Goal: Information Seeking & Learning: Learn about a topic

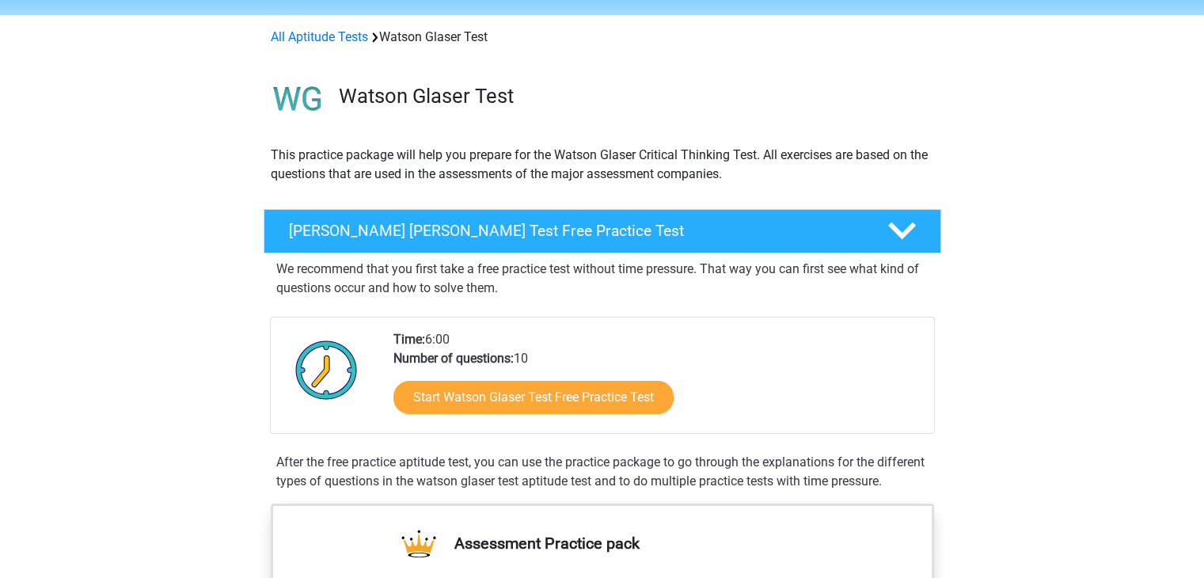
scroll to position [79, 0]
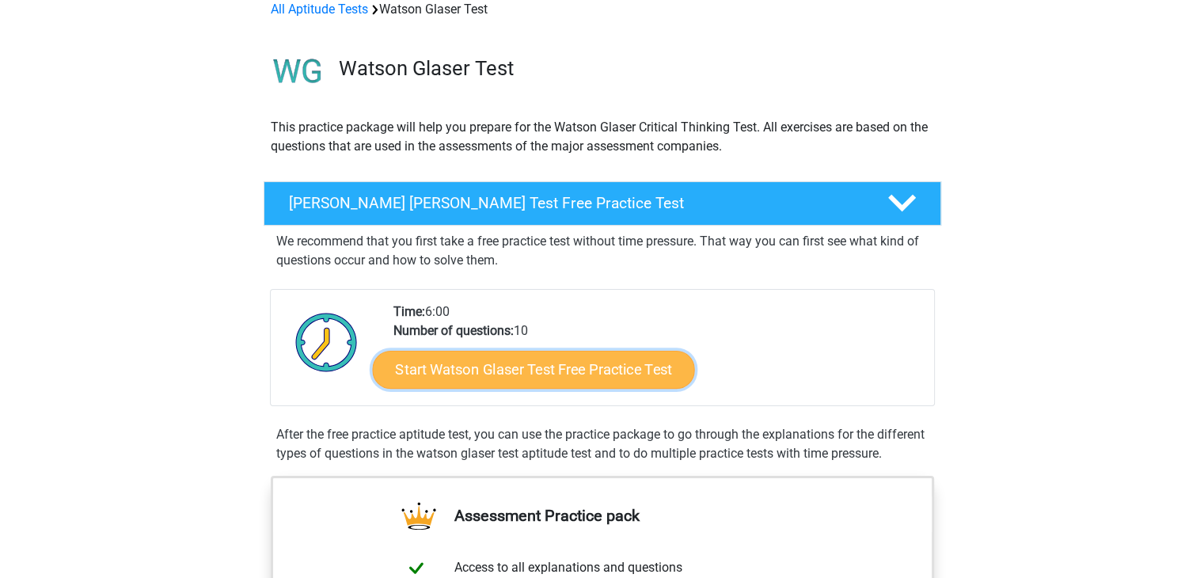
click at [485, 366] on link "Start Watson Glaser Test Free Practice Test" at bounding box center [533, 370] width 322 height 38
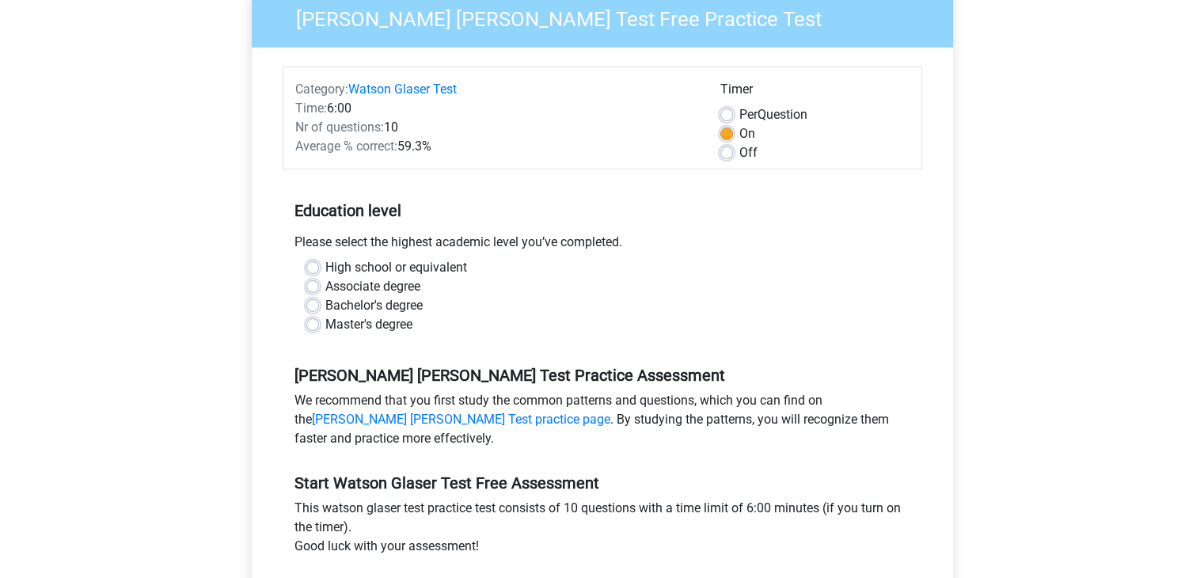
scroll to position [158, 0]
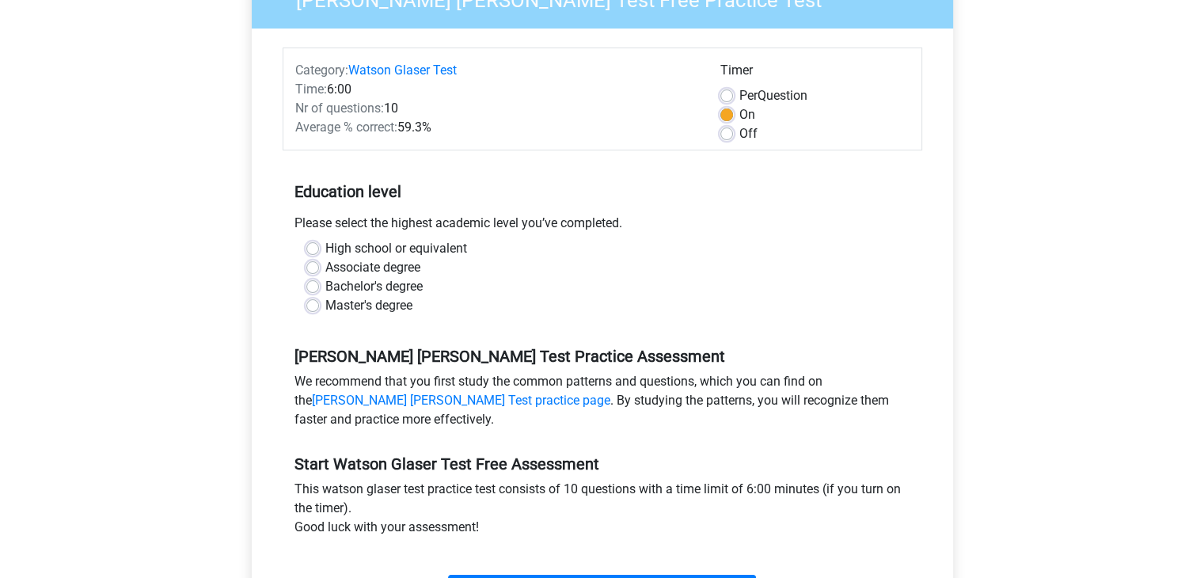
click at [367, 314] on label "Master's degree" at bounding box center [368, 305] width 87 height 19
click at [319, 312] on input "Master's degree" at bounding box center [312, 304] width 13 height 16
radio input "true"
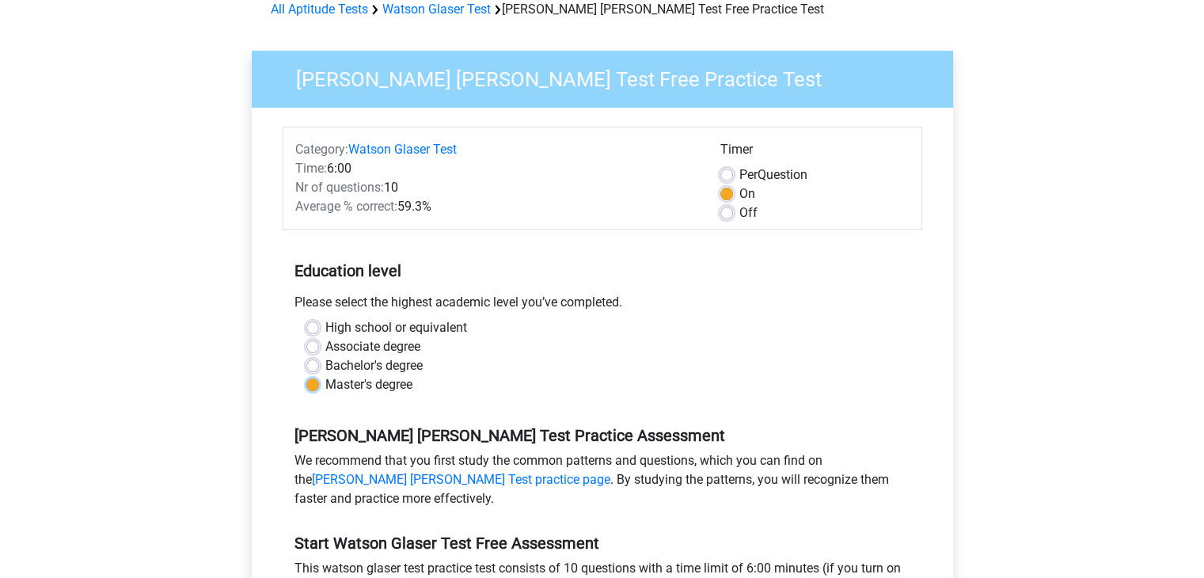
scroll to position [237, 0]
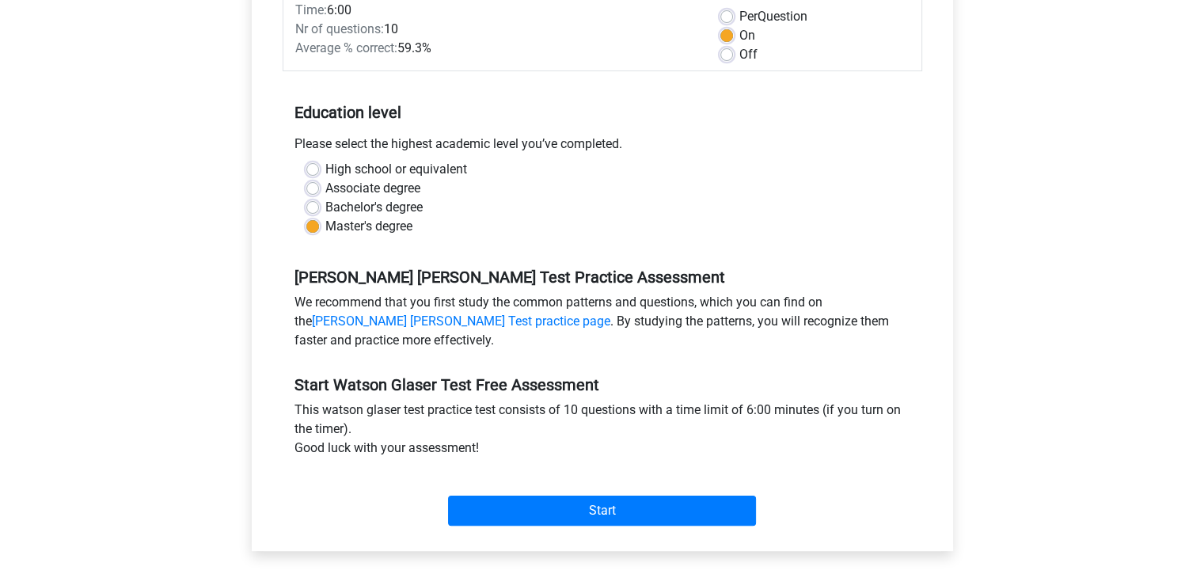
click at [630, 480] on div "Start" at bounding box center [602, 497] width 639 height 55
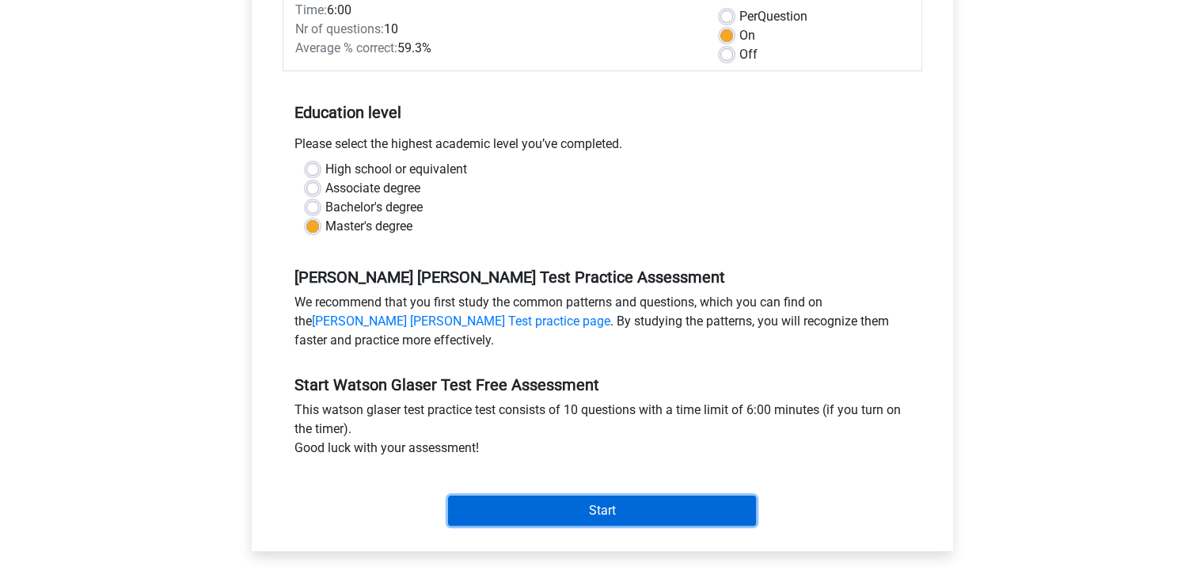
click at [633, 520] on input "Start" at bounding box center [602, 510] width 308 height 30
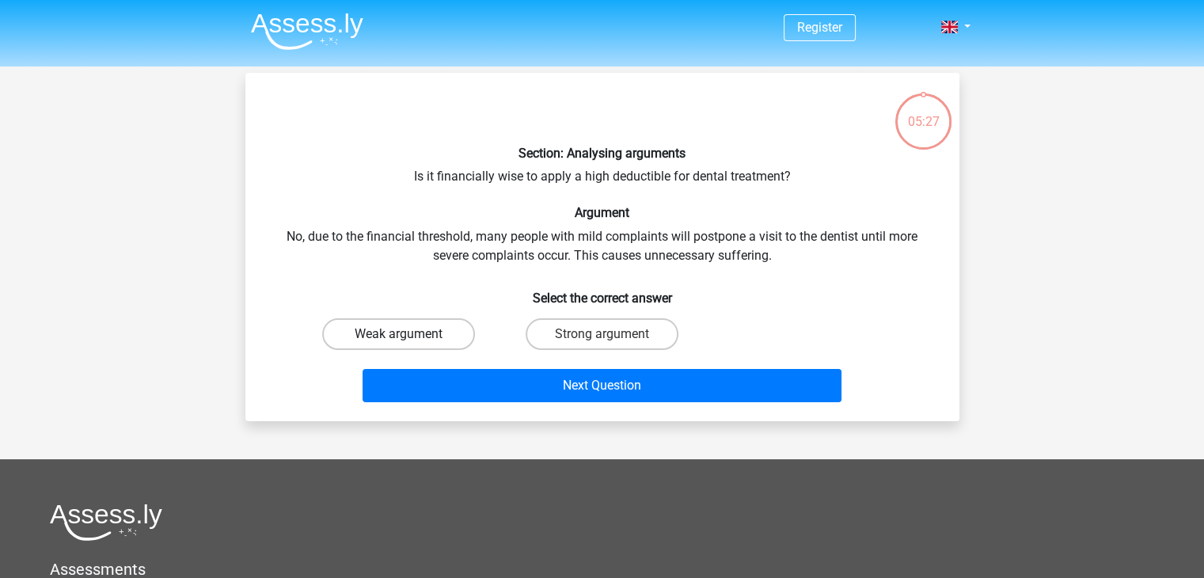
click at [453, 343] on label "Weak argument" at bounding box center [398, 334] width 153 height 32
click at [408, 343] on input "Weak argument" at bounding box center [403, 339] width 10 height 10
radio input "true"
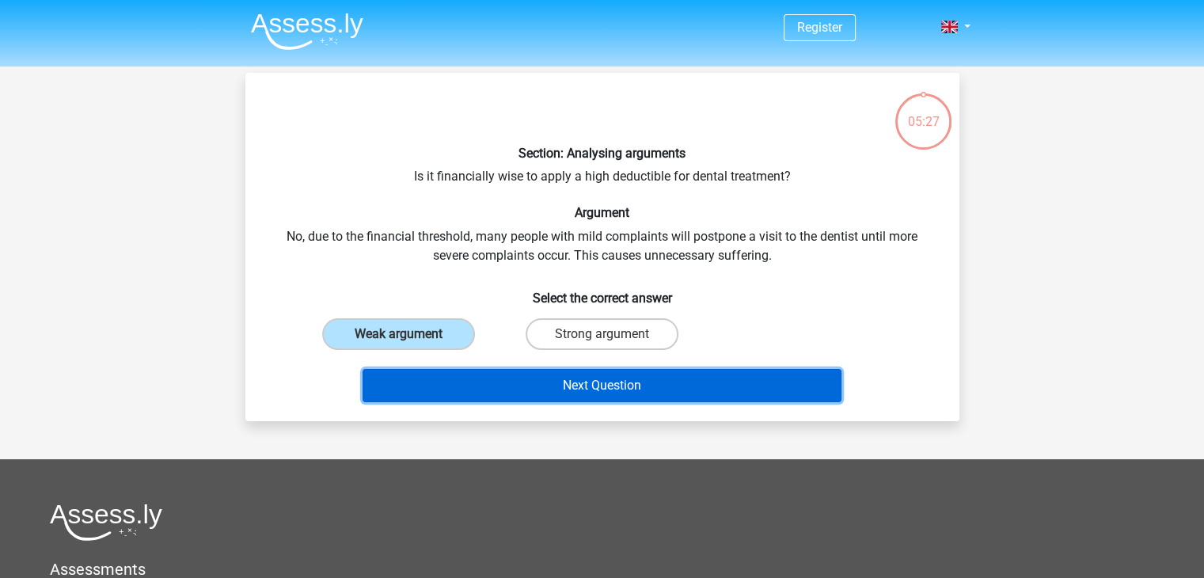
click at [507, 396] on button "Next Question" at bounding box center [601, 385] width 479 height 33
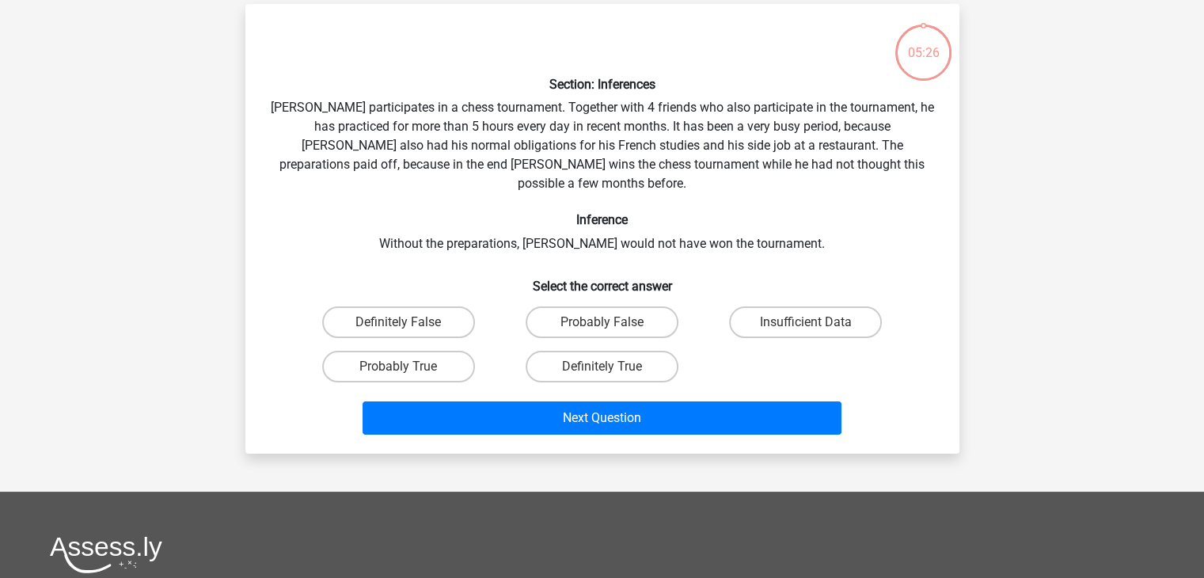
scroll to position [73, 0]
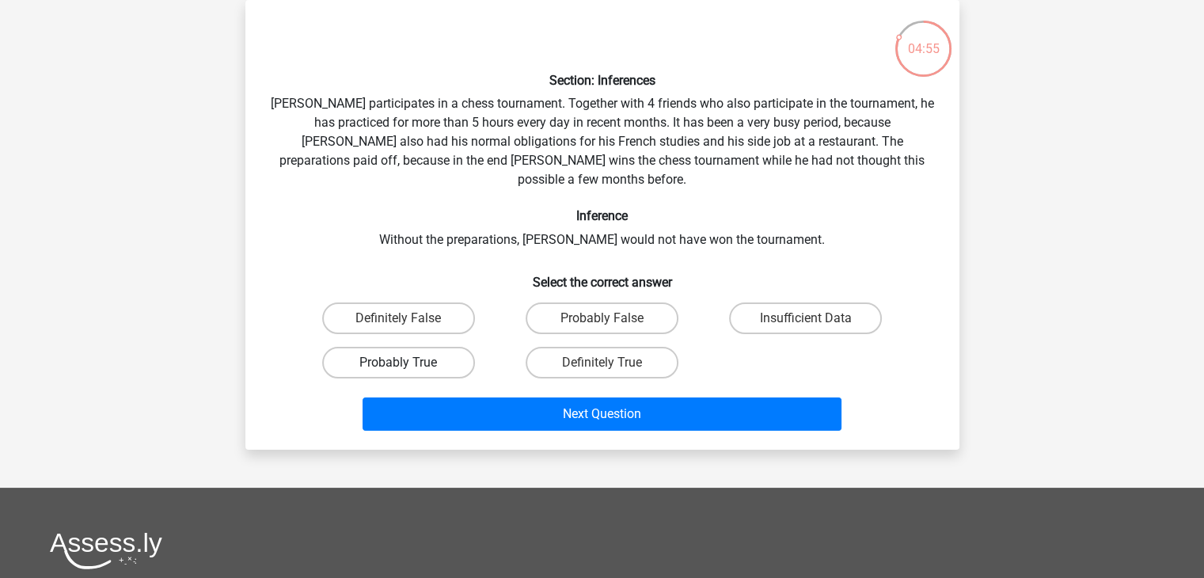
click at [420, 347] on label "Probably True" at bounding box center [398, 363] width 153 height 32
click at [408, 362] on input "Probably True" at bounding box center [403, 367] width 10 height 10
radio input "true"
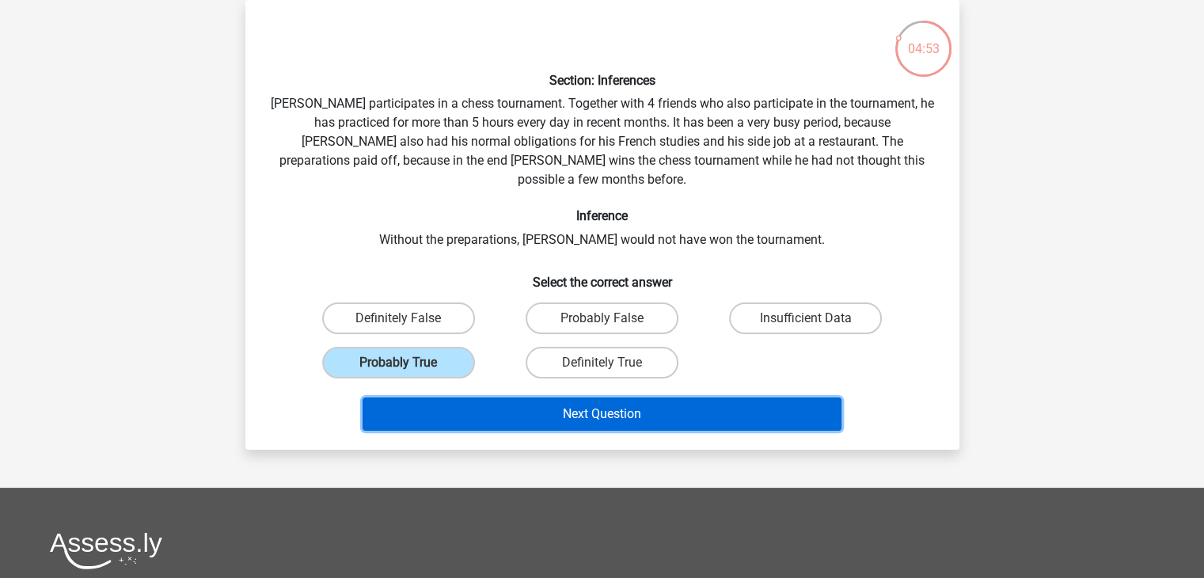
click at [522, 404] on button "Next Question" at bounding box center [601, 413] width 479 height 33
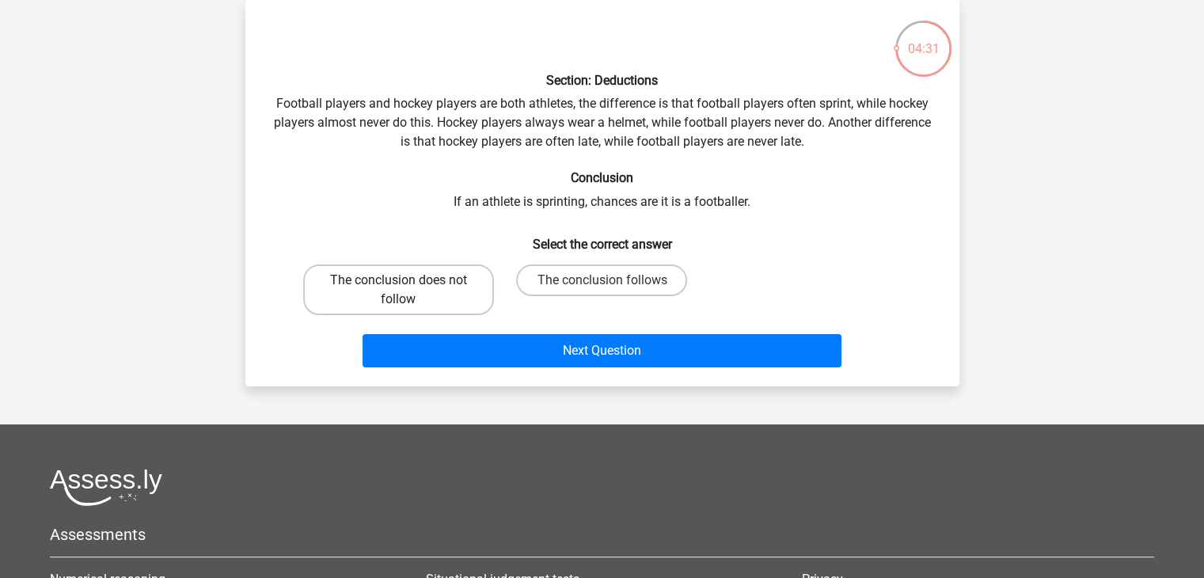
click at [402, 272] on label "The conclusion does not follow" at bounding box center [398, 289] width 191 height 51
click at [402, 280] on input "The conclusion does not follow" at bounding box center [403, 285] width 10 height 10
radio input "true"
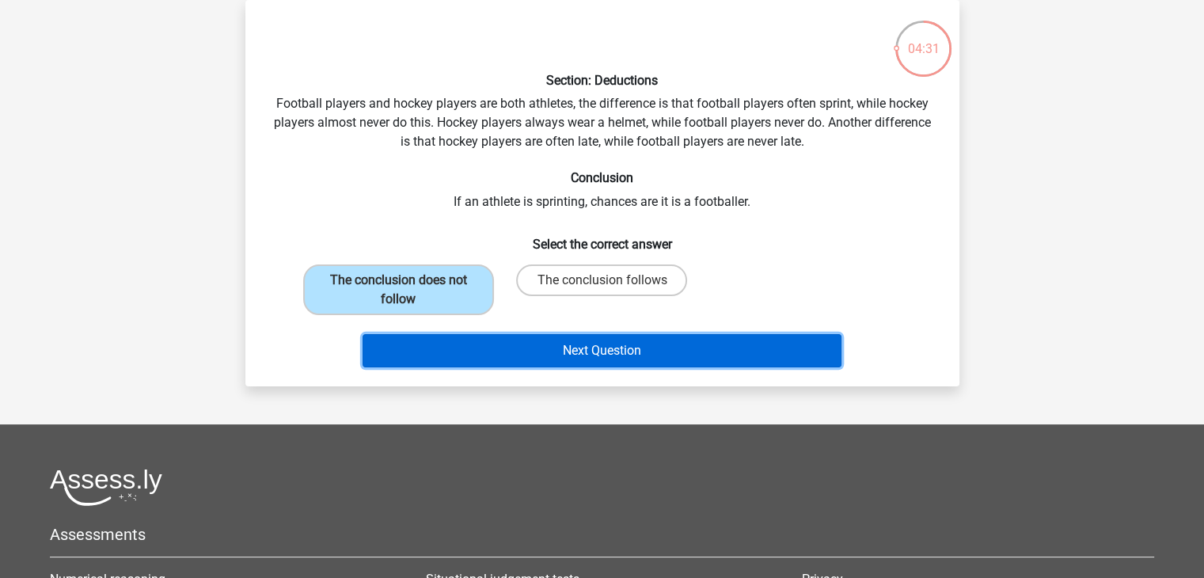
click at [492, 345] on button "Next Question" at bounding box center [601, 350] width 479 height 33
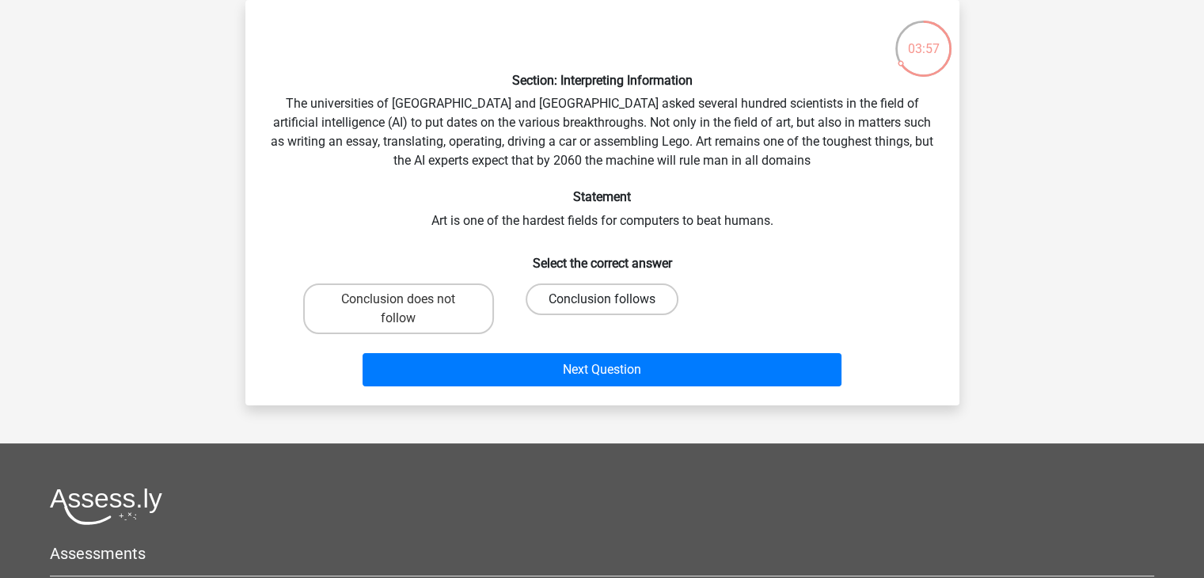
click at [587, 294] on label "Conclusion follows" at bounding box center [601, 299] width 153 height 32
click at [601, 299] on input "Conclusion follows" at bounding box center [606, 304] width 10 height 10
radio input "true"
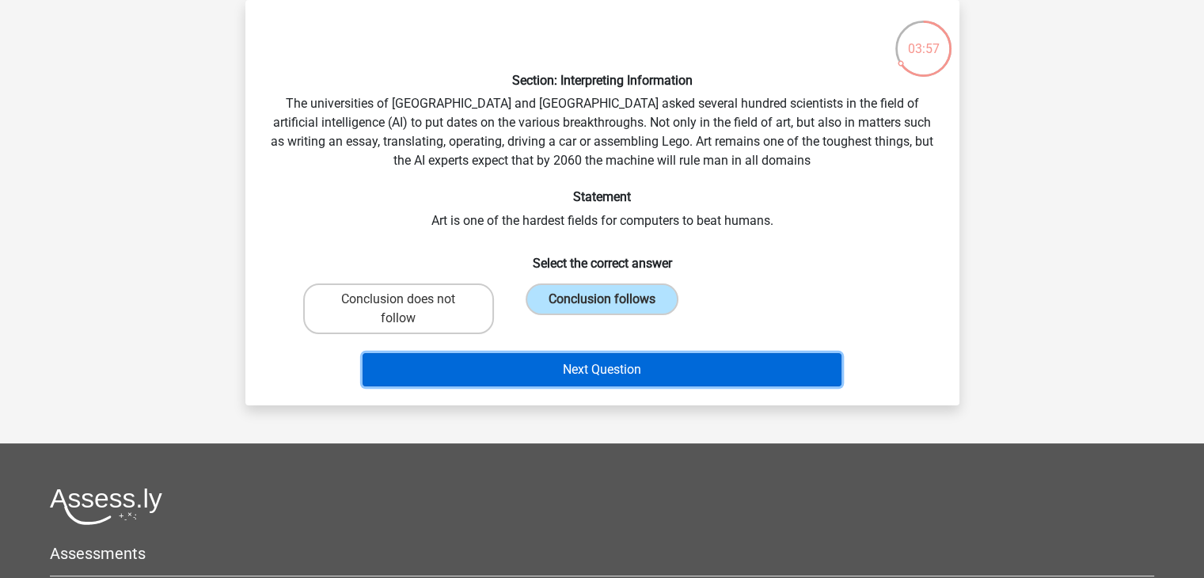
click at [662, 381] on button "Next Question" at bounding box center [601, 369] width 479 height 33
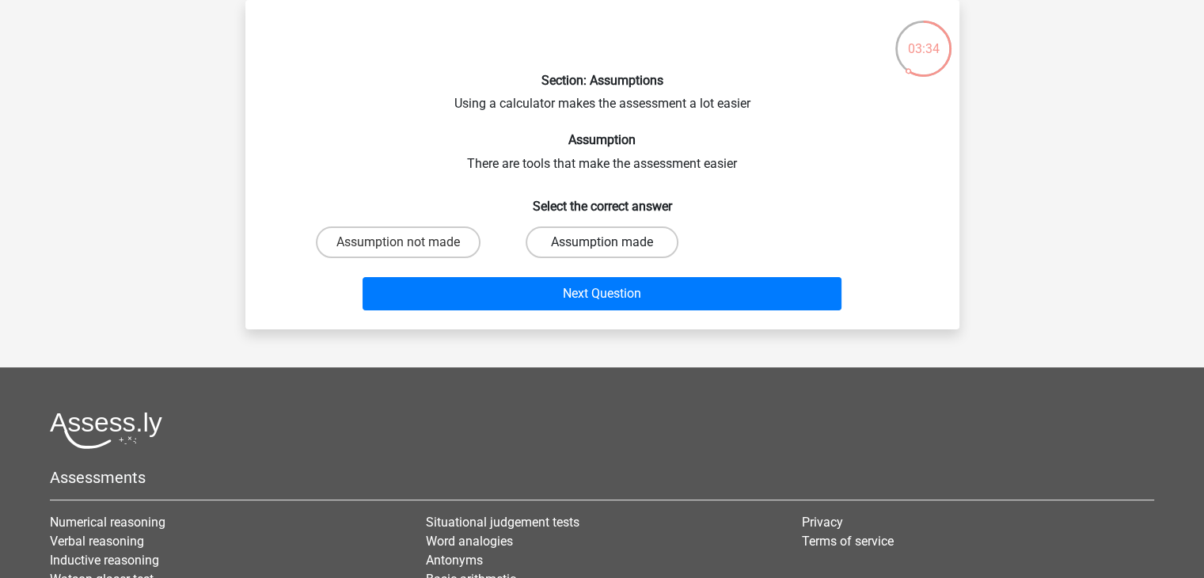
click at [632, 232] on label "Assumption made" at bounding box center [601, 242] width 153 height 32
click at [612, 242] on input "Assumption made" at bounding box center [606, 247] width 10 height 10
radio input "true"
click at [620, 309] on div "Next Question" at bounding box center [602, 297] width 611 height 40
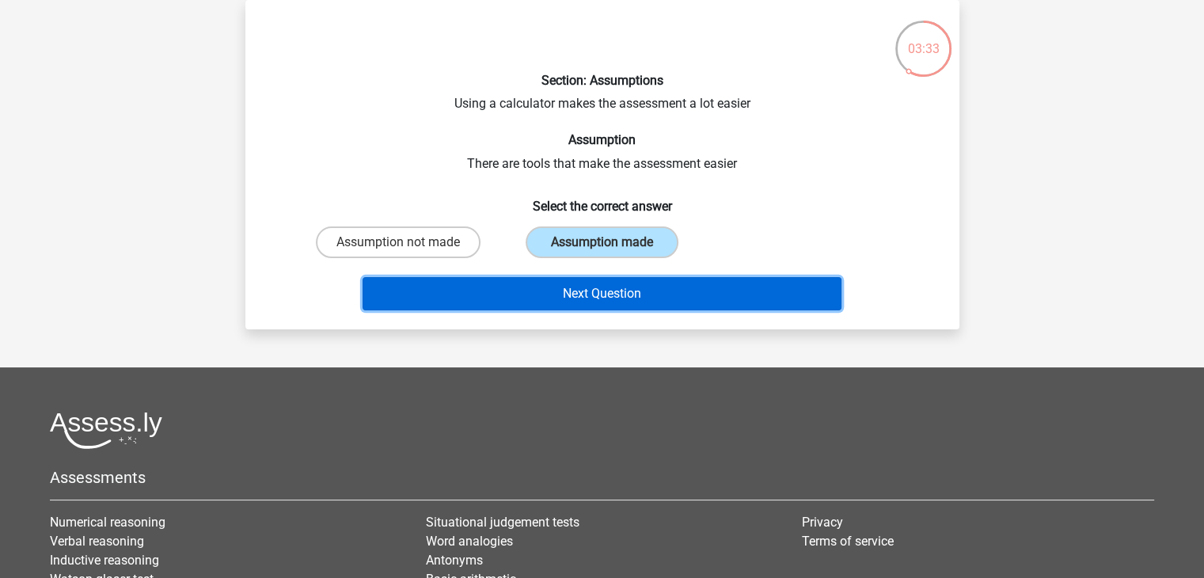
click at [620, 290] on button "Next Question" at bounding box center [601, 293] width 479 height 33
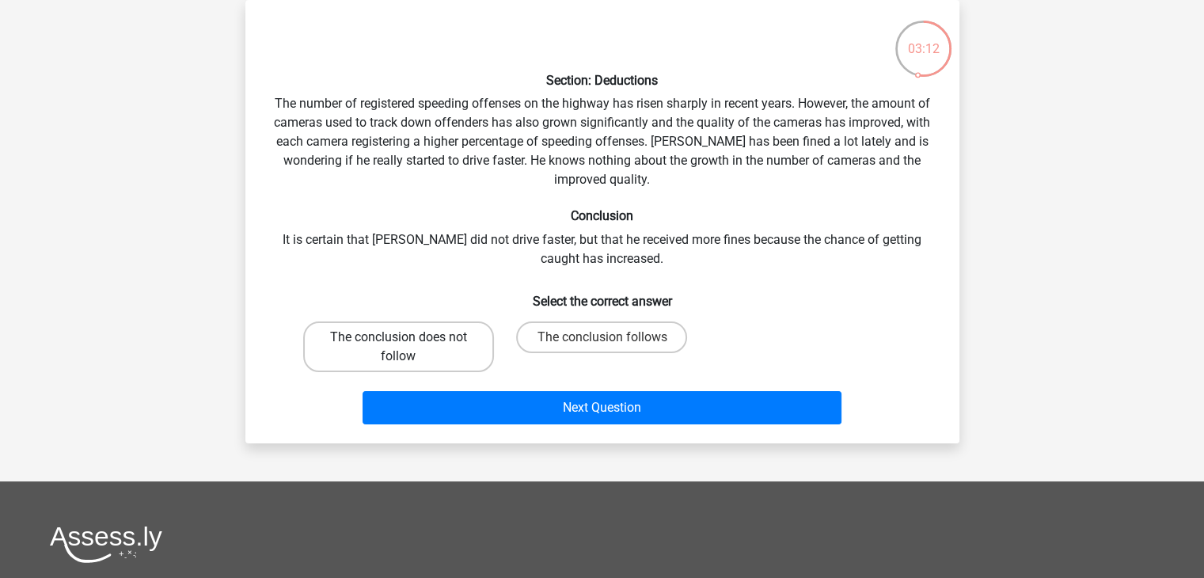
click at [434, 349] on label "The conclusion does not follow" at bounding box center [398, 346] width 191 height 51
click at [408, 347] on input "The conclusion does not follow" at bounding box center [403, 342] width 10 height 10
radio input "true"
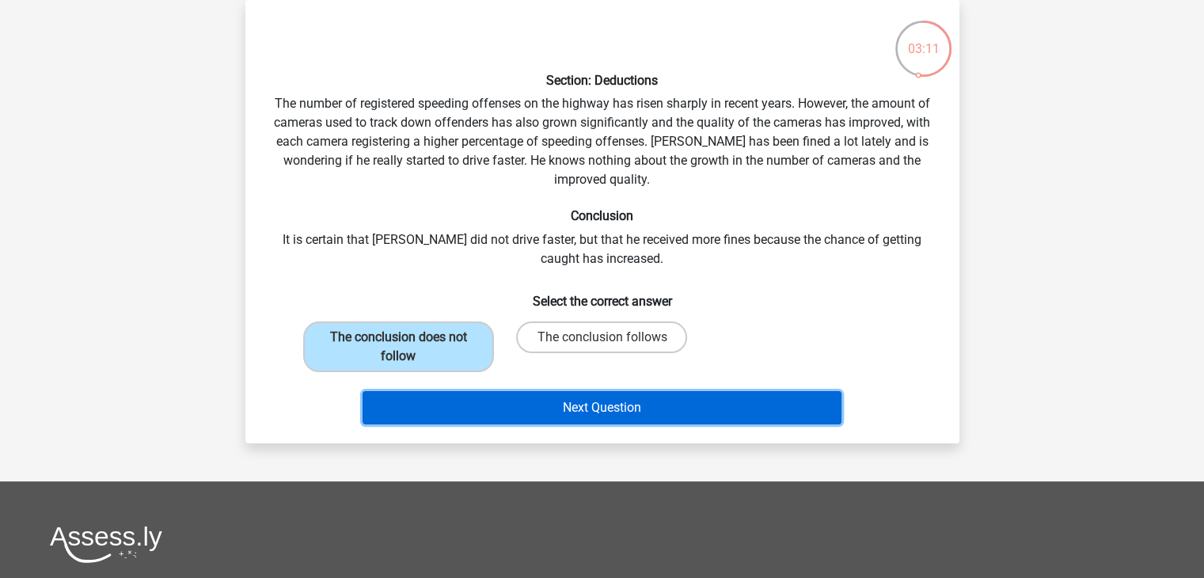
click at [522, 412] on button "Next Question" at bounding box center [601, 407] width 479 height 33
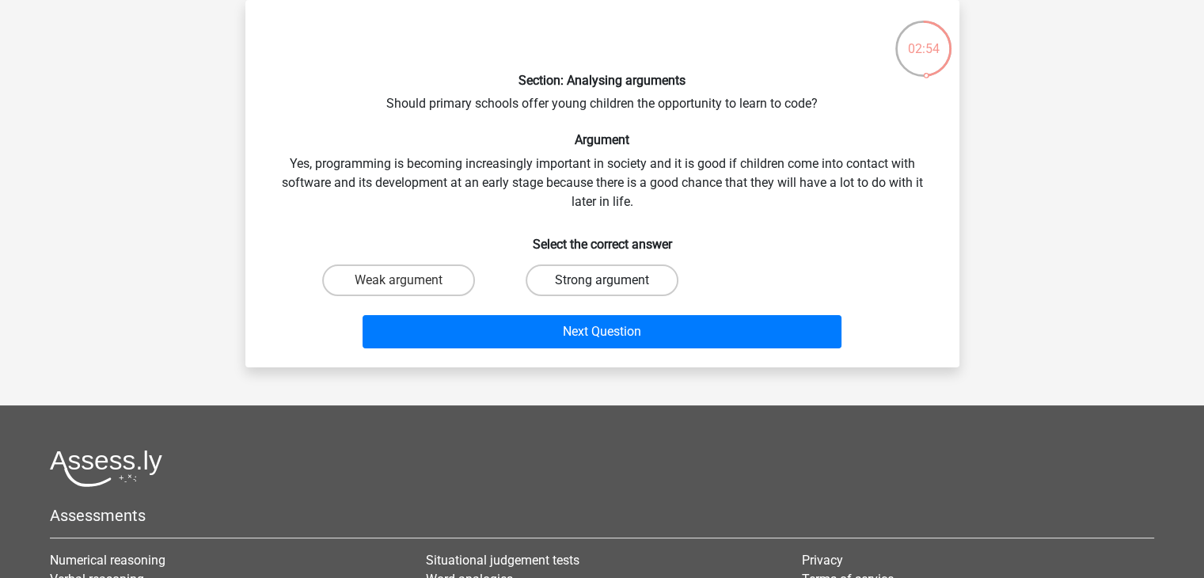
click at [605, 269] on label "Strong argument" at bounding box center [601, 280] width 153 height 32
click at [605, 280] on input "Strong argument" at bounding box center [606, 285] width 10 height 10
radio input "true"
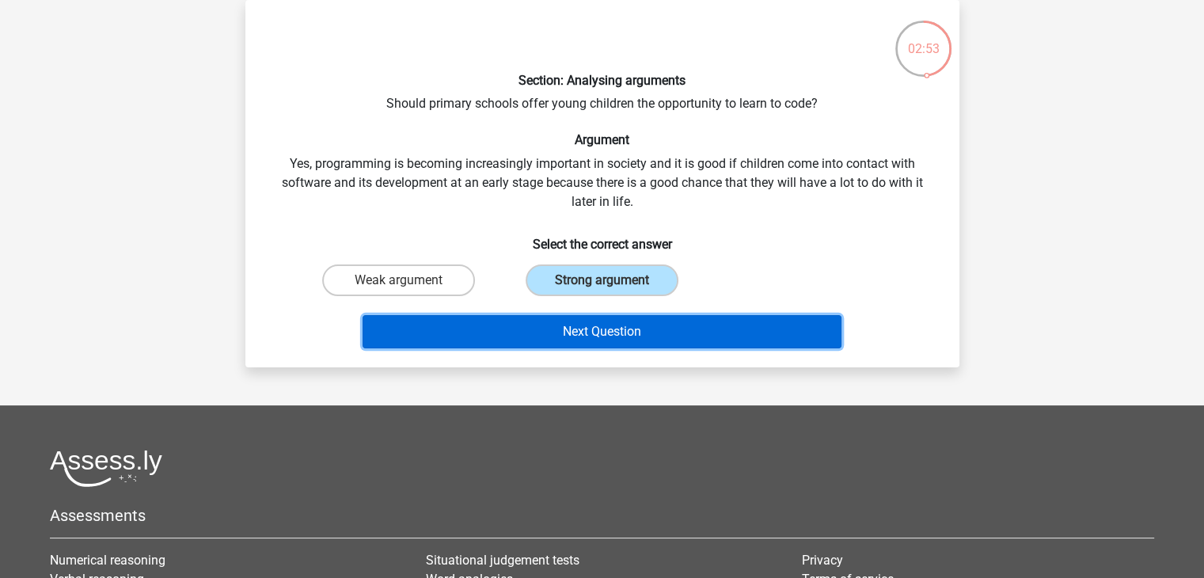
click at [592, 331] on button "Next Question" at bounding box center [601, 331] width 479 height 33
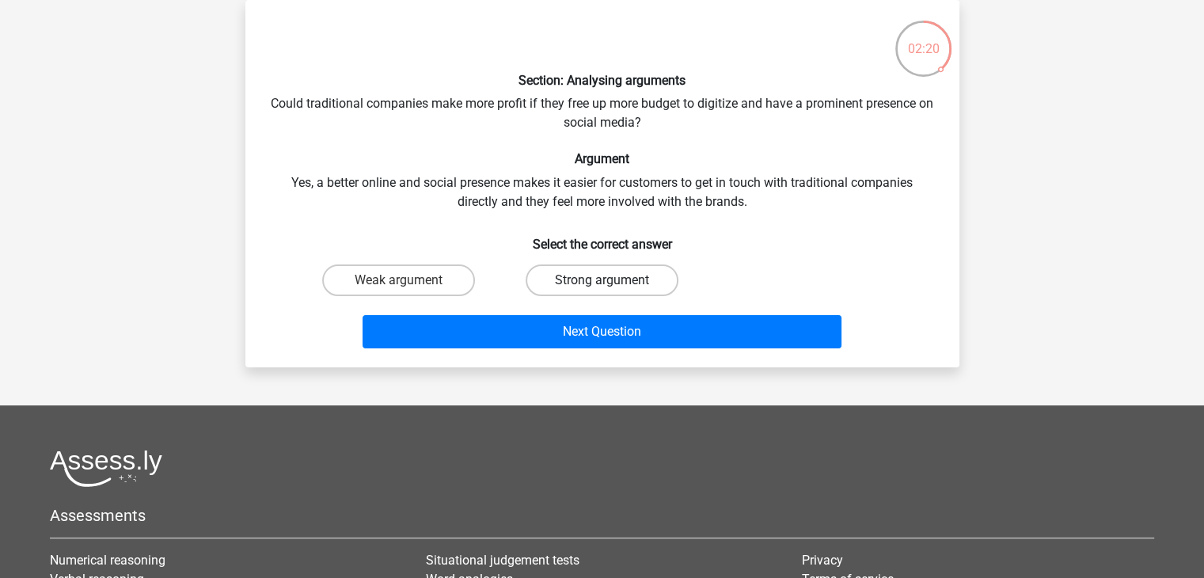
click at [560, 282] on label "Strong argument" at bounding box center [601, 280] width 153 height 32
click at [601, 282] on input "Strong argument" at bounding box center [606, 285] width 10 height 10
radio input "true"
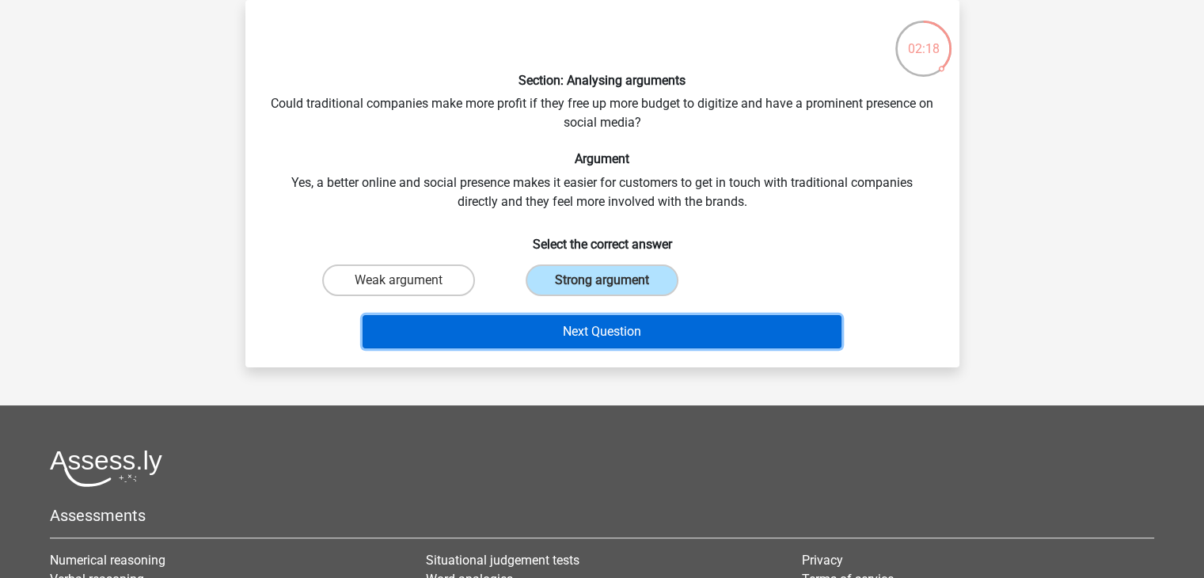
click at [545, 334] on button "Next Question" at bounding box center [601, 331] width 479 height 33
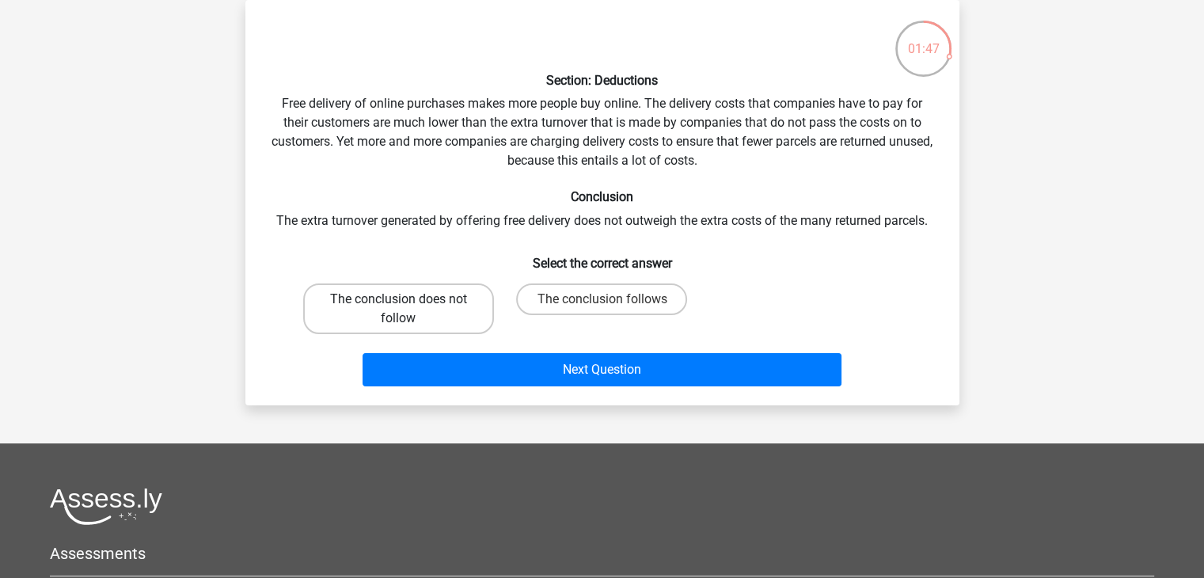
click at [445, 308] on label "The conclusion does not follow" at bounding box center [398, 308] width 191 height 51
click at [408, 308] on input "The conclusion does not follow" at bounding box center [403, 304] width 10 height 10
radio input "true"
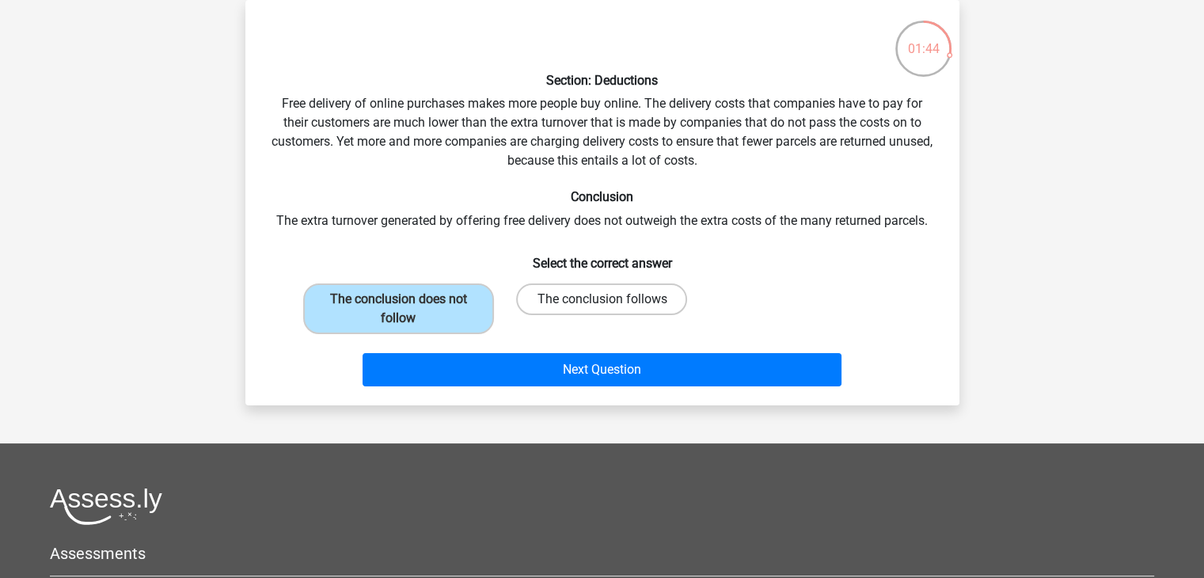
click at [554, 313] on label "The conclusion follows" at bounding box center [601, 299] width 171 height 32
click at [601, 309] on input "The conclusion follows" at bounding box center [606, 304] width 10 height 10
radio input "true"
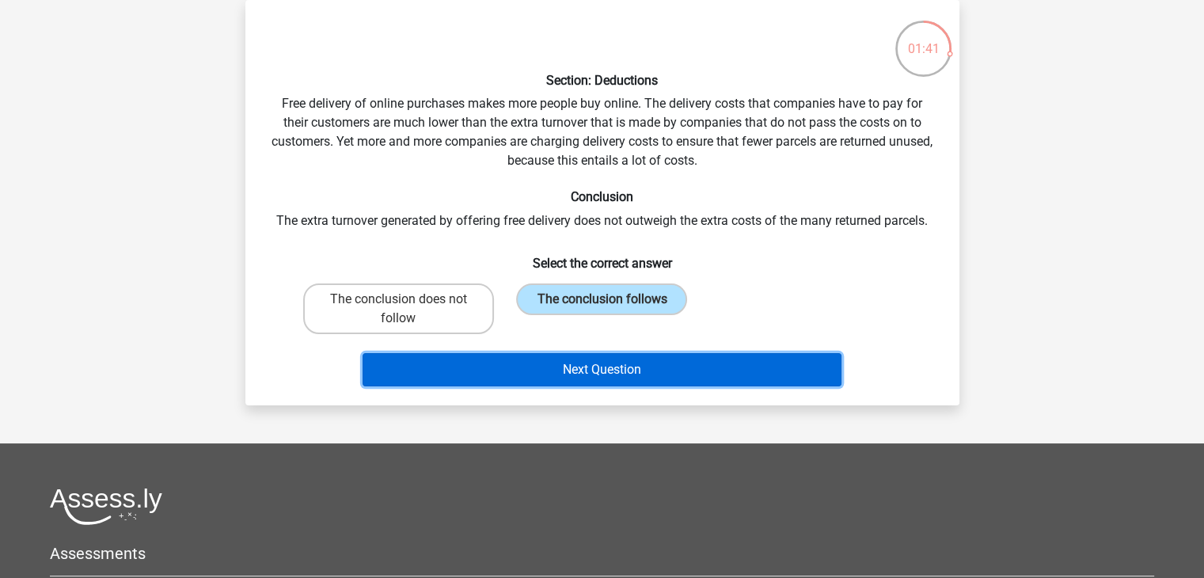
click at [592, 373] on button "Next Question" at bounding box center [601, 369] width 479 height 33
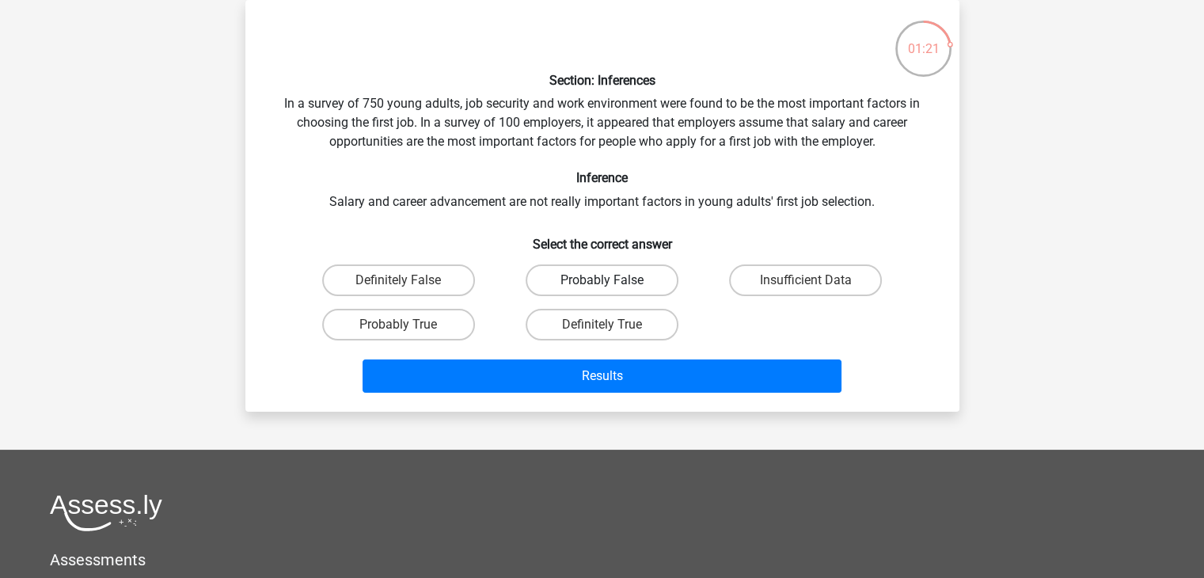
click at [649, 279] on label "Probably False" at bounding box center [601, 280] width 153 height 32
click at [612, 280] on input "Probably False" at bounding box center [606, 285] width 10 height 10
radio input "true"
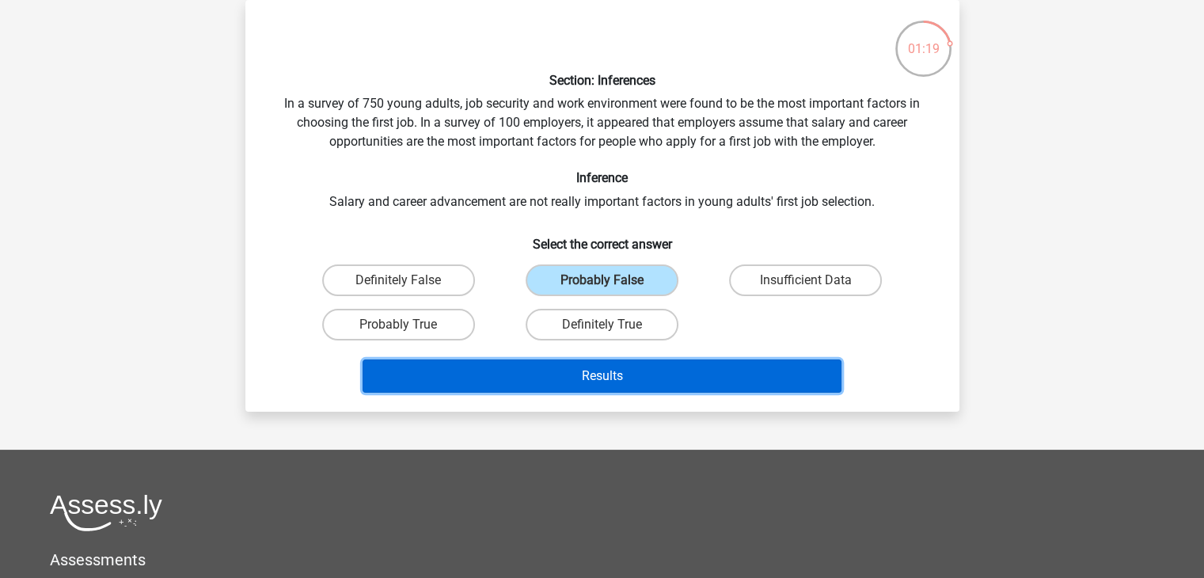
click at [715, 377] on button "Results" at bounding box center [601, 375] width 479 height 33
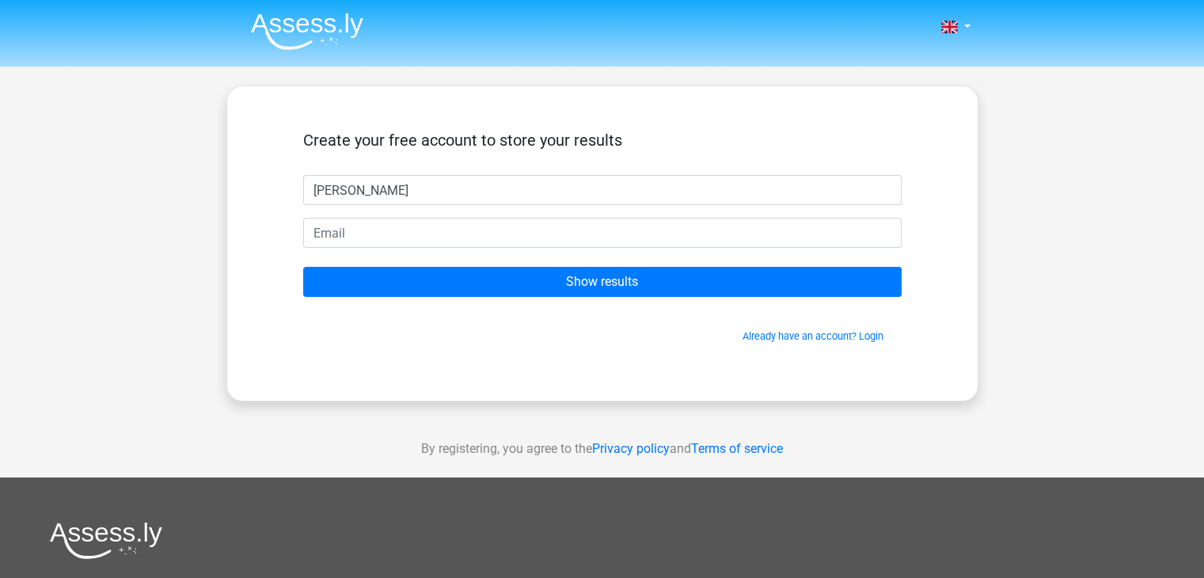
type input "william"
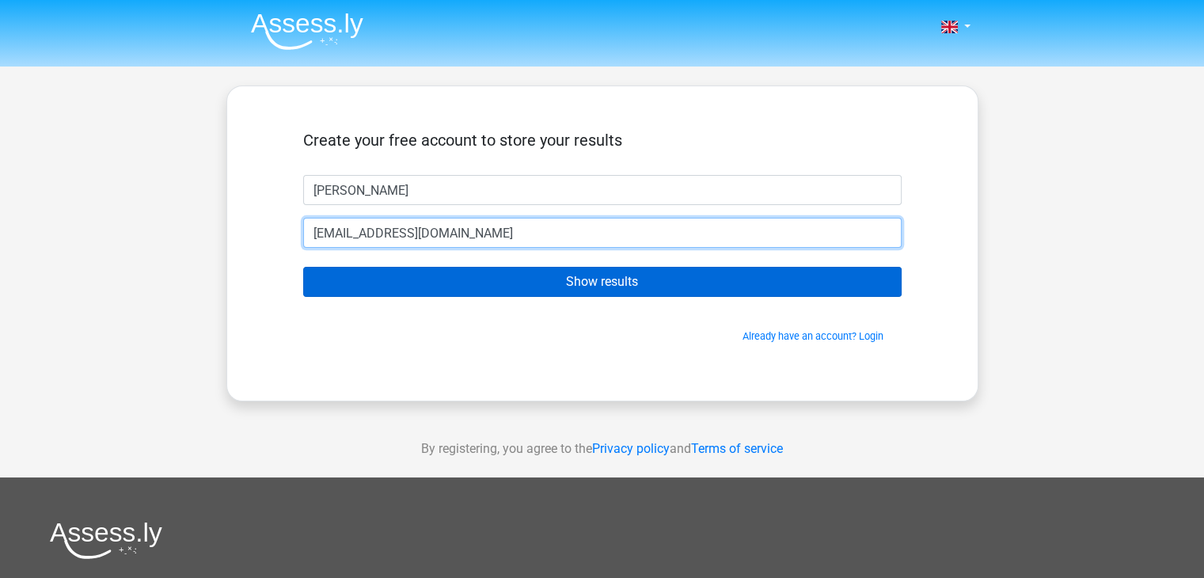
type input "william_bommel@hotmail.com"
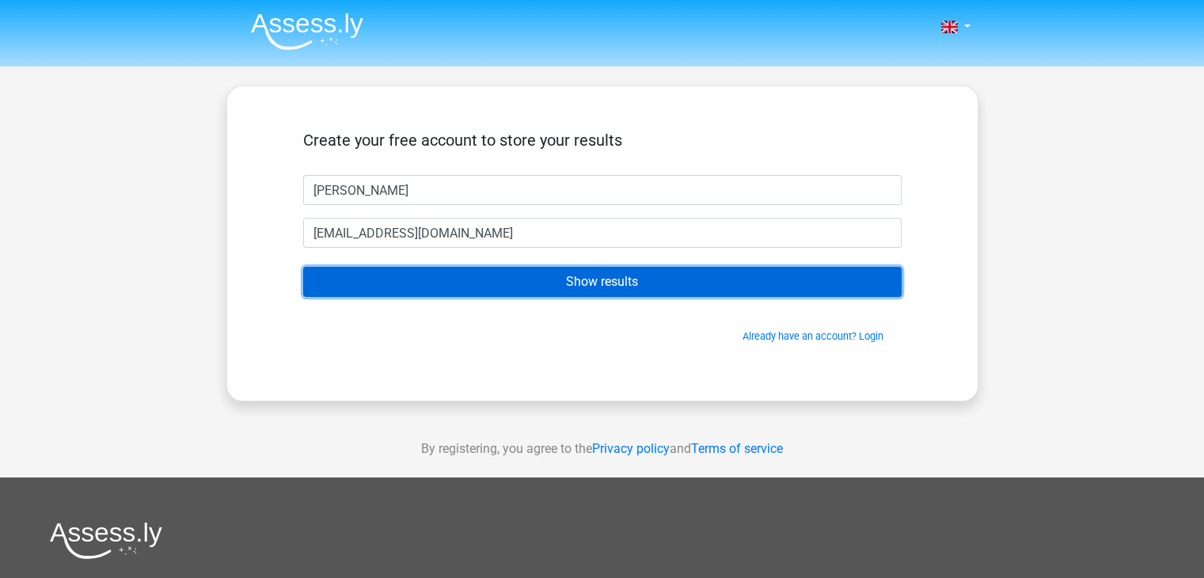
click at [620, 279] on input "Show results" at bounding box center [602, 282] width 598 height 30
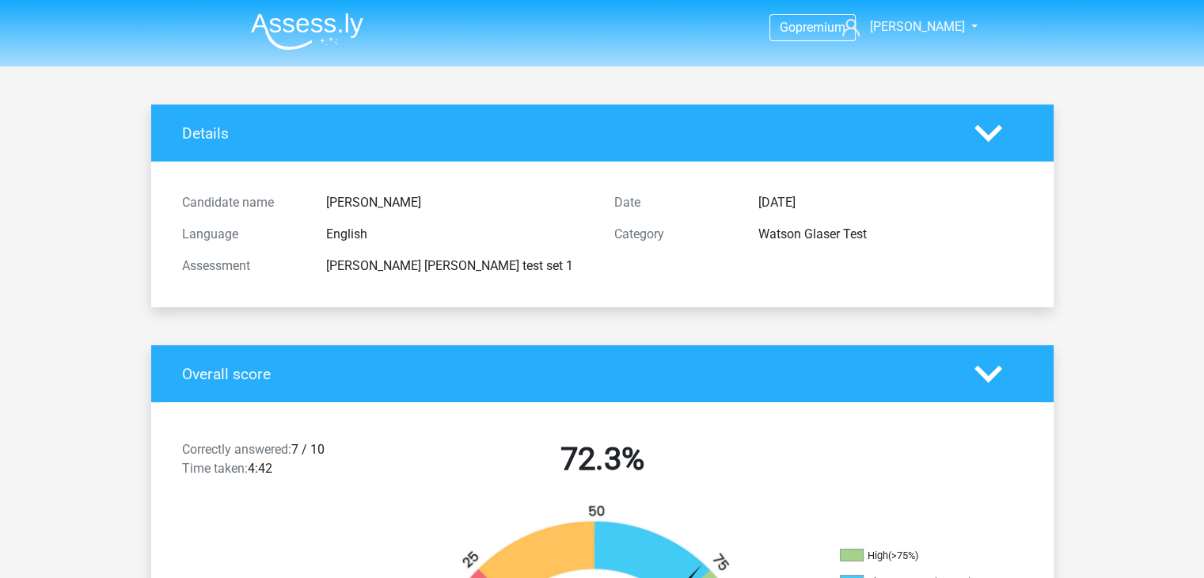
click at [883, 251] on div "Date [DATE] Category [PERSON_NAME] [PERSON_NAME] Test" at bounding box center [818, 234] width 432 height 95
drag, startPoint x: 883, startPoint y: 251, endPoint x: 825, endPoint y: 203, distance: 75.4
click at [825, 203] on div "Date [DATE] Category [PERSON_NAME] [PERSON_NAME] Test" at bounding box center [818, 234] width 432 height 95
click at [825, 203] on div "[DATE]" at bounding box center [890, 202] width 288 height 19
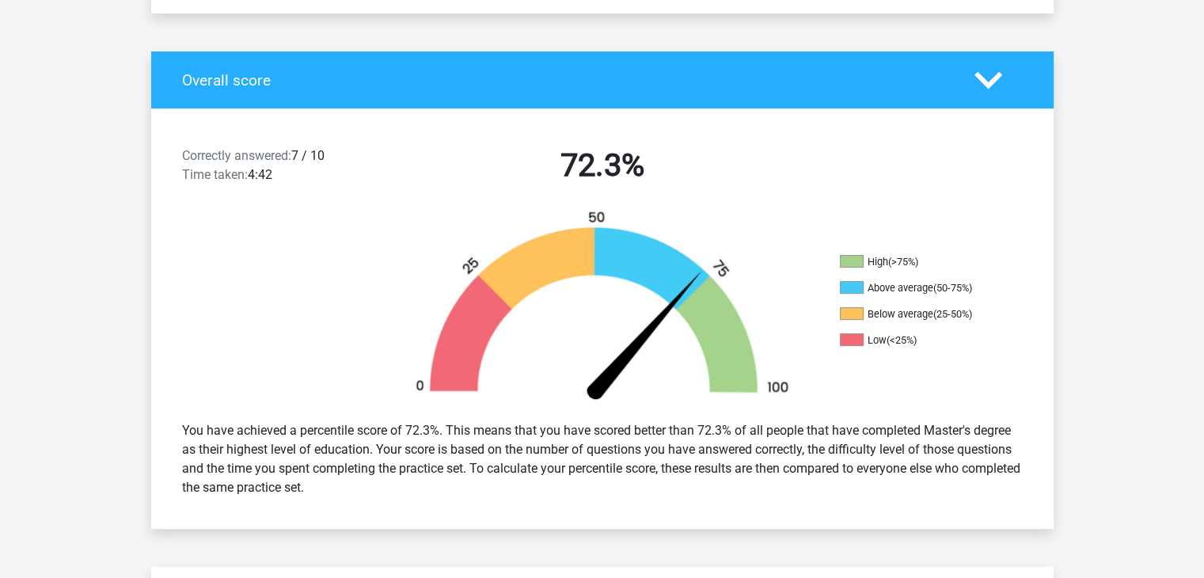
scroll to position [304, 0]
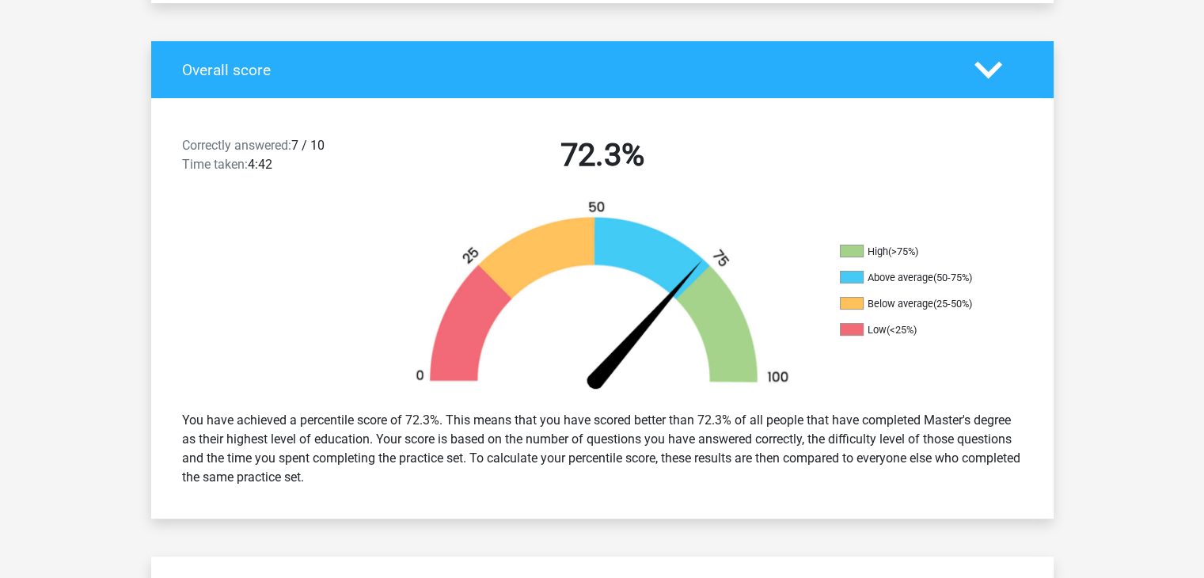
click at [931, 348] on ul "High (>75%) Above average (50-75%) Below average (25-50%) Low (<25%)" at bounding box center [919, 297] width 158 height 104
drag, startPoint x: 931, startPoint y: 348, endPoint x: 924, endPoint y: 200, distance: 148.1
click at [924, 200] on div "High (>75%) Above average (50-75%) Below average (25-50%) Low (<25%)" at bounding box center [602, 298] width 902 height 199
drag, startPoint x: 924, startPoint y: 200, endPoint x: 950, endPoint y: 349, distance: 151.1
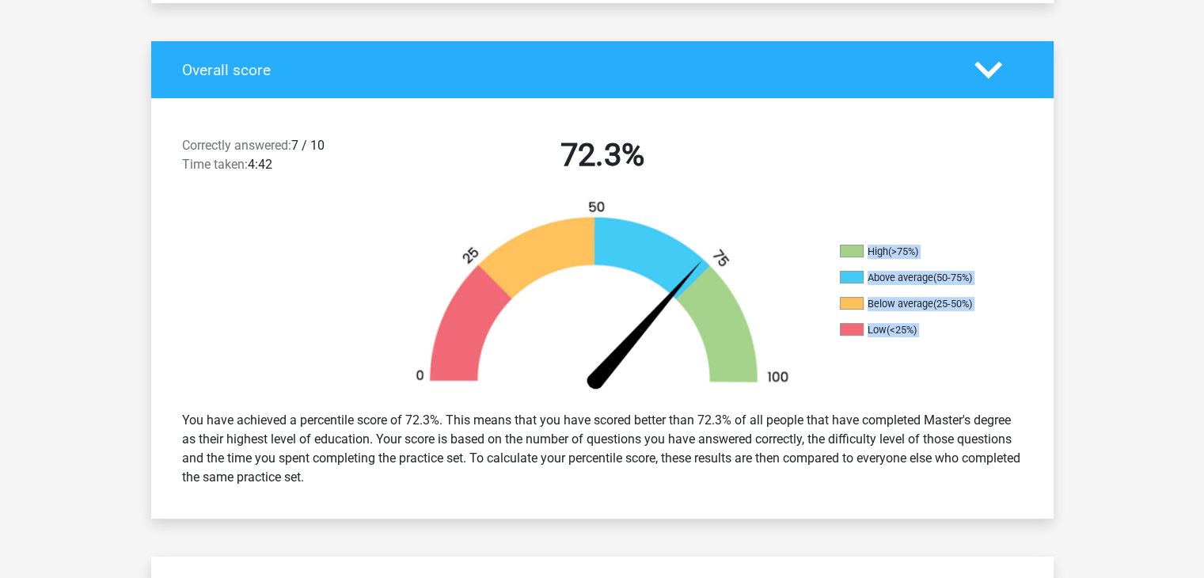
click at [950, 349] on div "High (>75%) Above average (50-75%) Below average (25-50%) Low (<25%)" at bounding box center [602, 298] width 902 height 199
click at [950, 349] on div "High (>75%) Above average (50-75%) Below average (25-50%) Low (<25%)" at bounding box center [941, 299] width 226 height 108
drag, startPoint x: 950, startPoint y: 349, endPoint x: 943, endPoint y: 207, distance: 141.9
click at [943, 207] on div "High (>75%) Above average (50-75%) Below average (25-50%) Low (<25%)" at bounding box center [602, 298] width 902 height 199
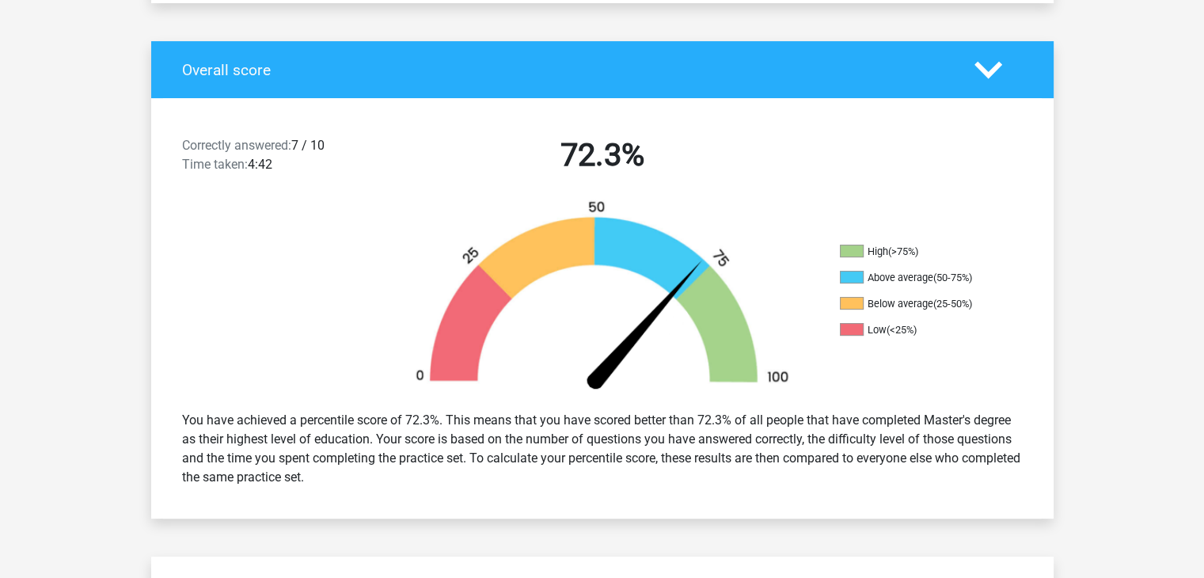
click at [943, 207] on div "High (>75%) Above average (50-75%) Below average (25-50%) Low (<25%)" at bounding box center [602, 298] width 902 height 199
drag, startPoint x: 943, startPoint y: 207, endPoint x: 943, endPoint y: 355, distance: 148.0
click at [943, 355] on div "High (>75%) Above average (50-75%) Below average (25-50%) Low (<25%)" at bounding box center [602, 298] width 902 height 199
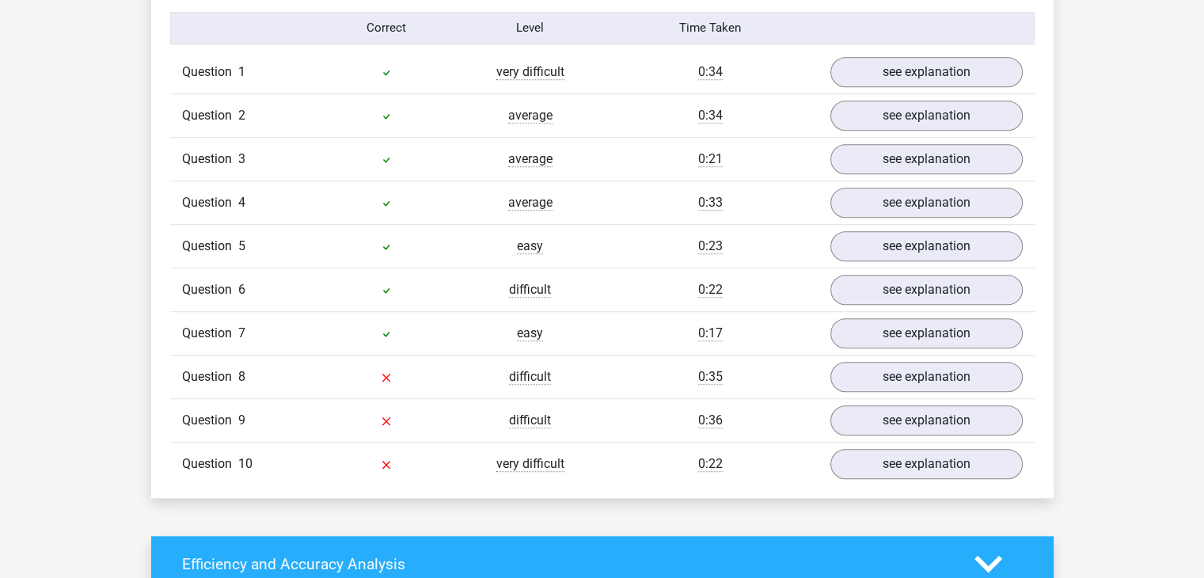
scroll to position [1306, 0]
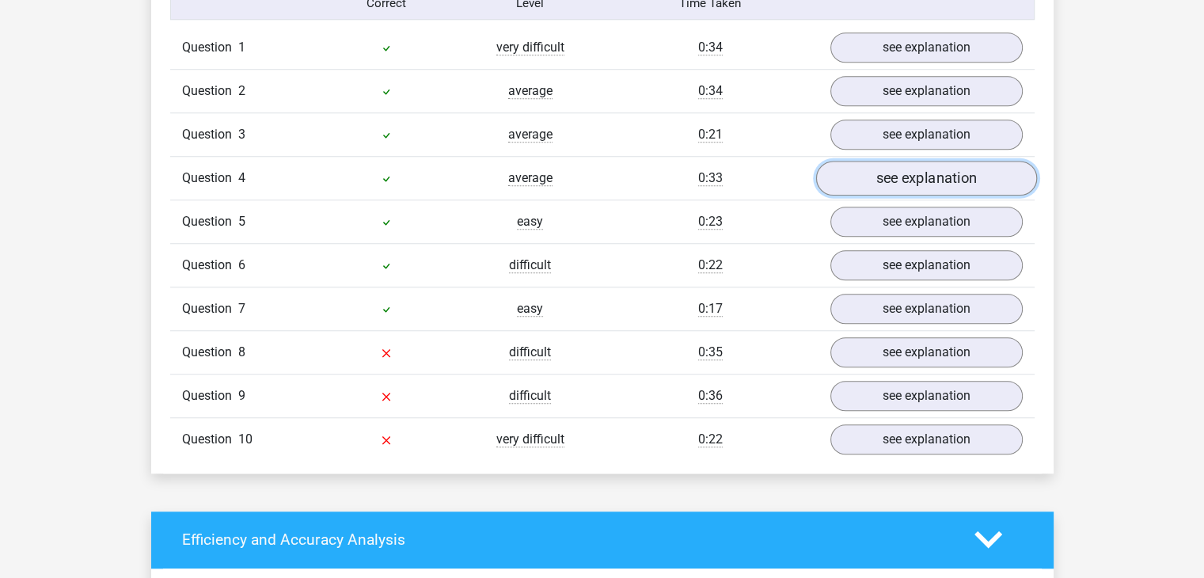
click at [935, 178] on link "see explanation" at bounding box center [925, 178] width 221 height 35
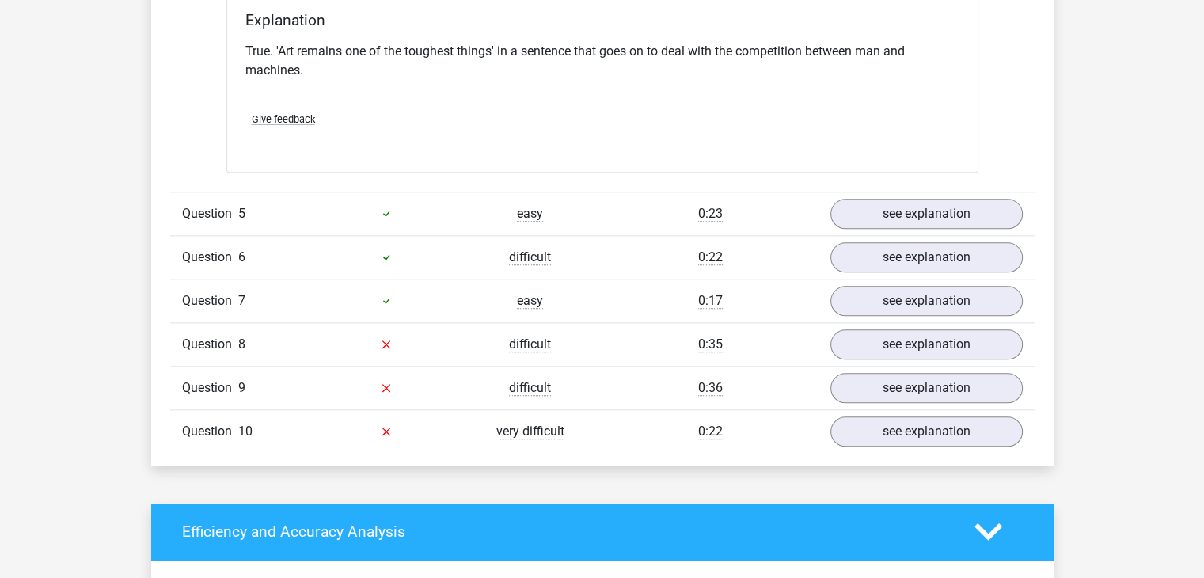
scroll to position [1899, 0]
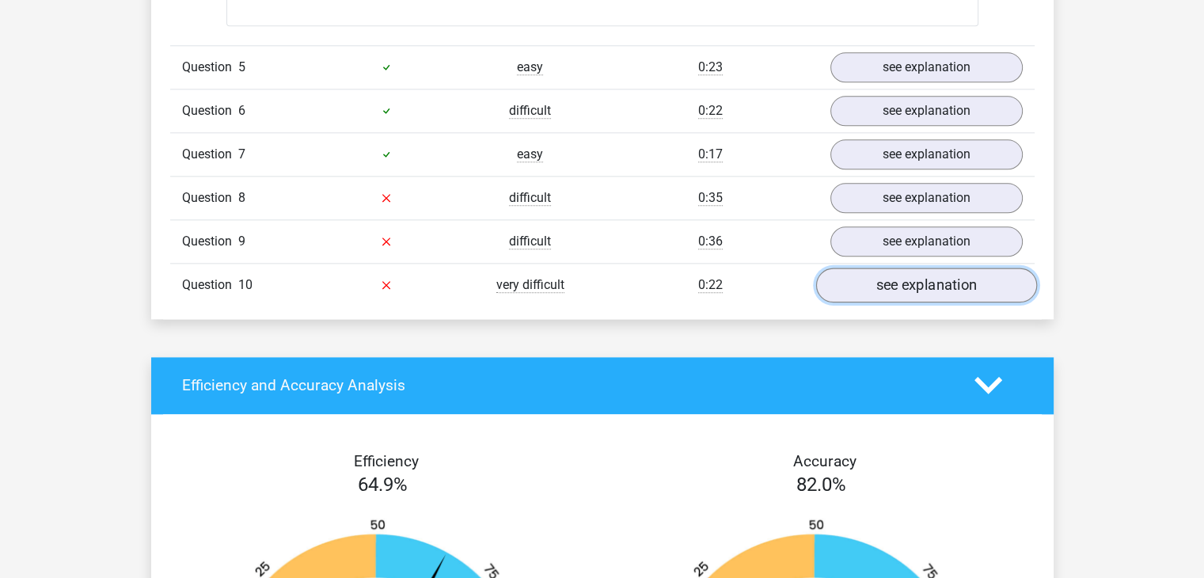
click at [874, 287] on link "see explanation" at bounding box center [925, 284] width 221 height 35
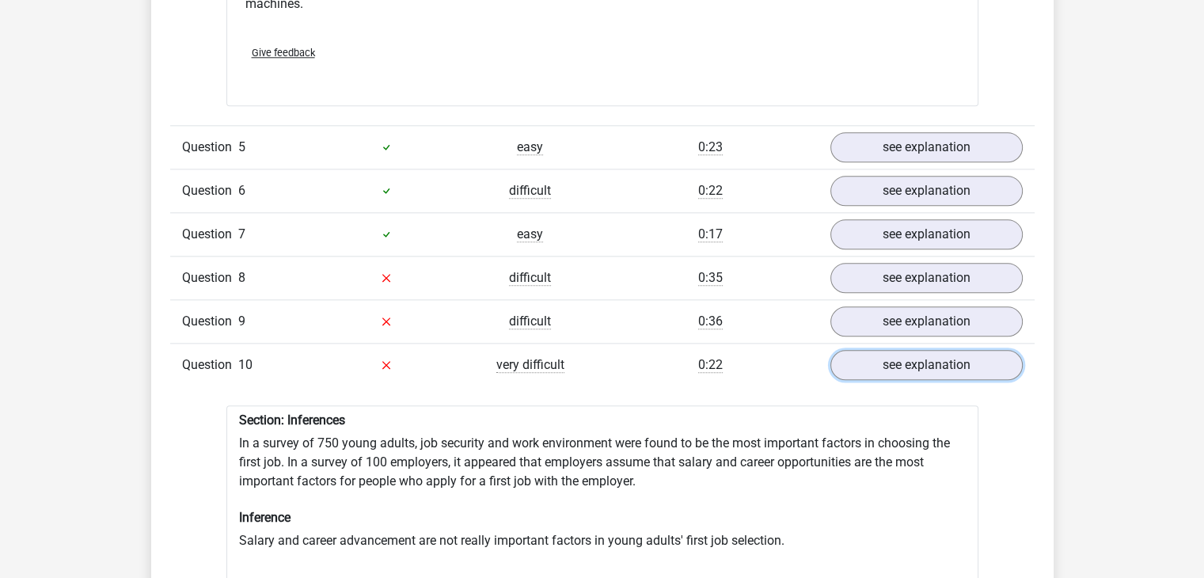
scroll to position [1817, 0]
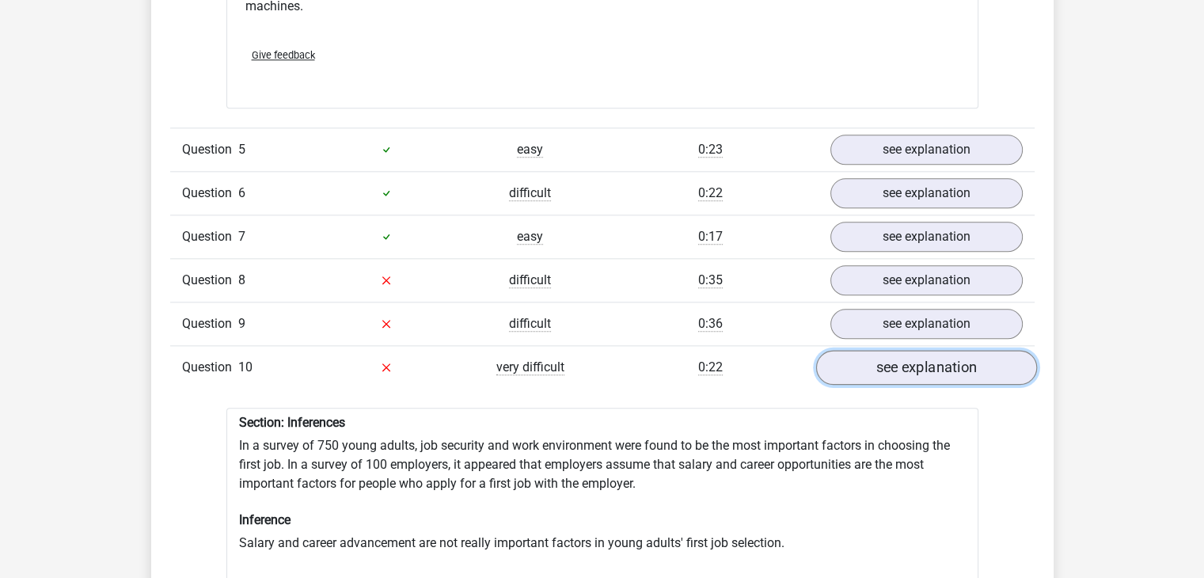
click at [880, 362] on link "see explanation" at bounding box center [925, 367] width 221 height 35
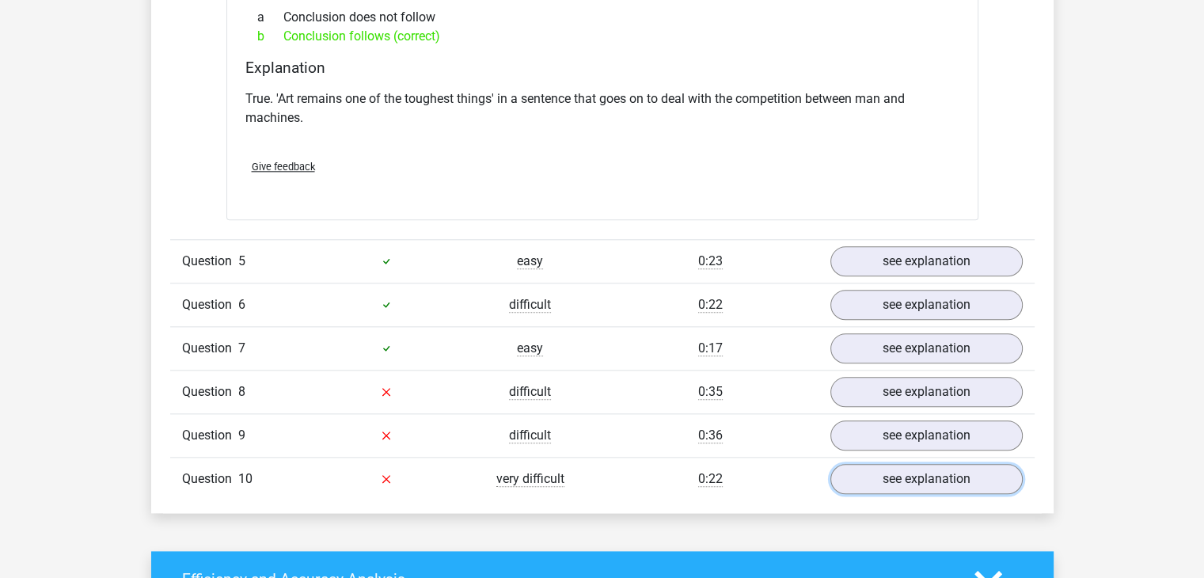
scroll to position [1713, 0]
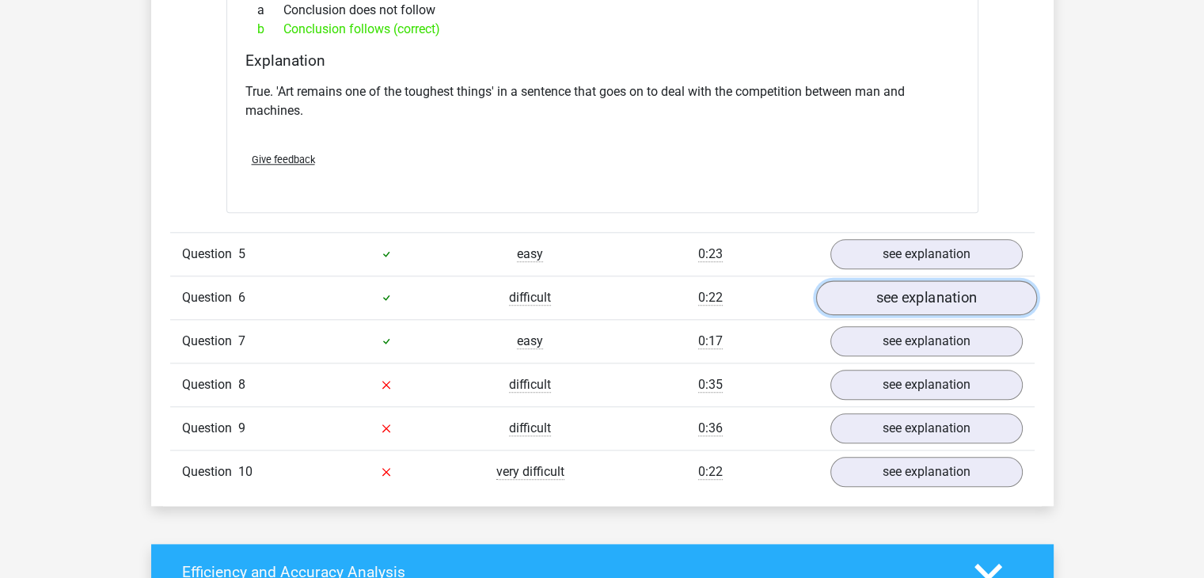
click at [878, 290] on link "see explanation" at bounding box center [925, 297] width 221 height 35
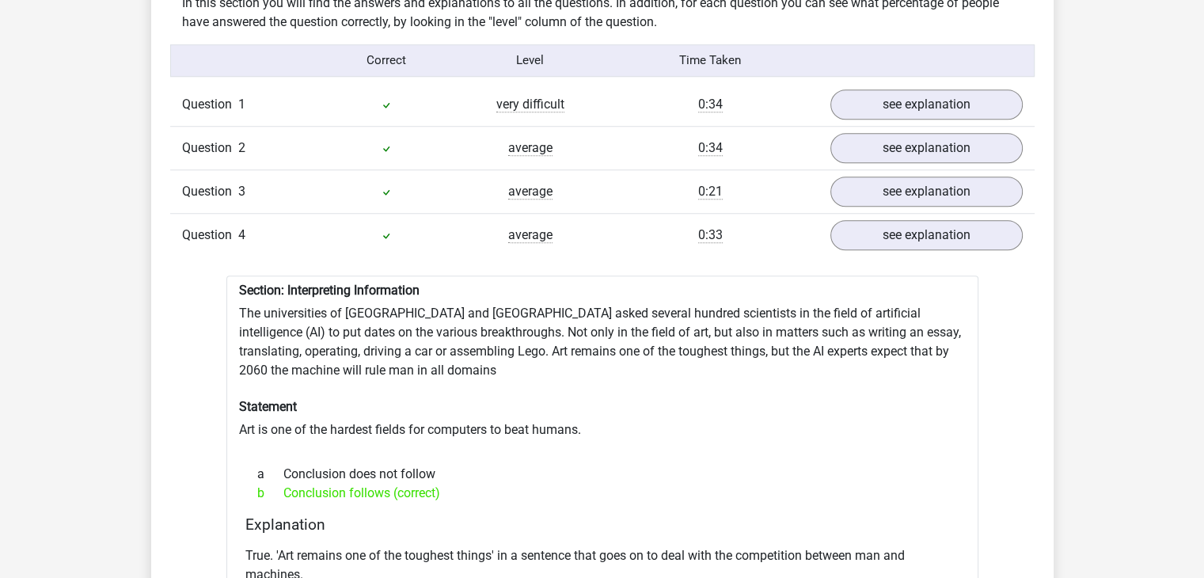
scroll to position [1246, 0]
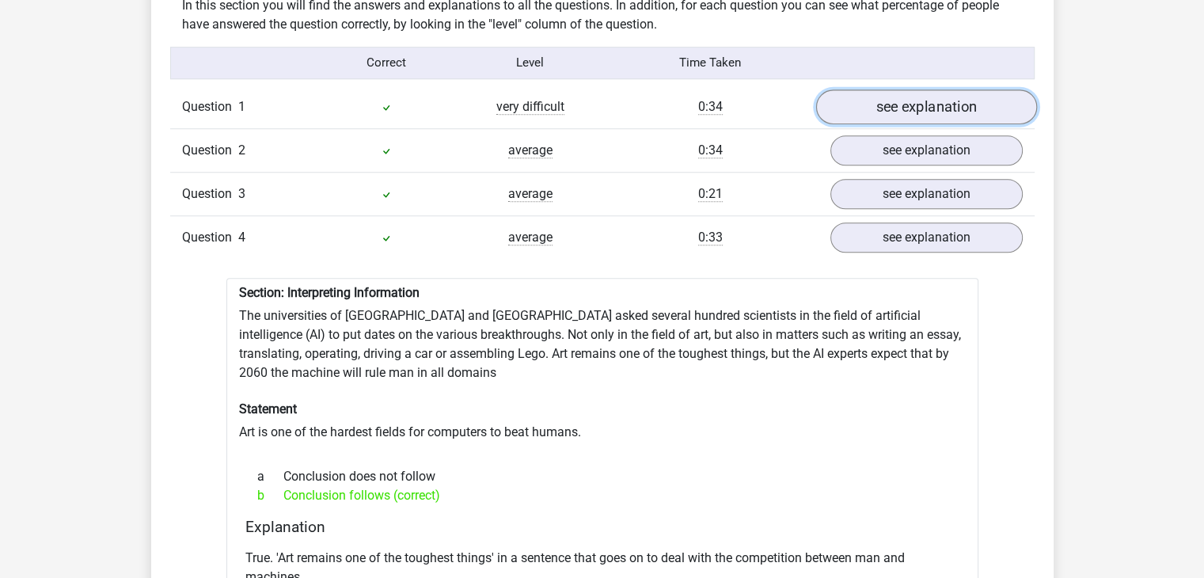
click at [867, 103] on link "see explanation" at bounding box center [925, 106] width 221 height 35
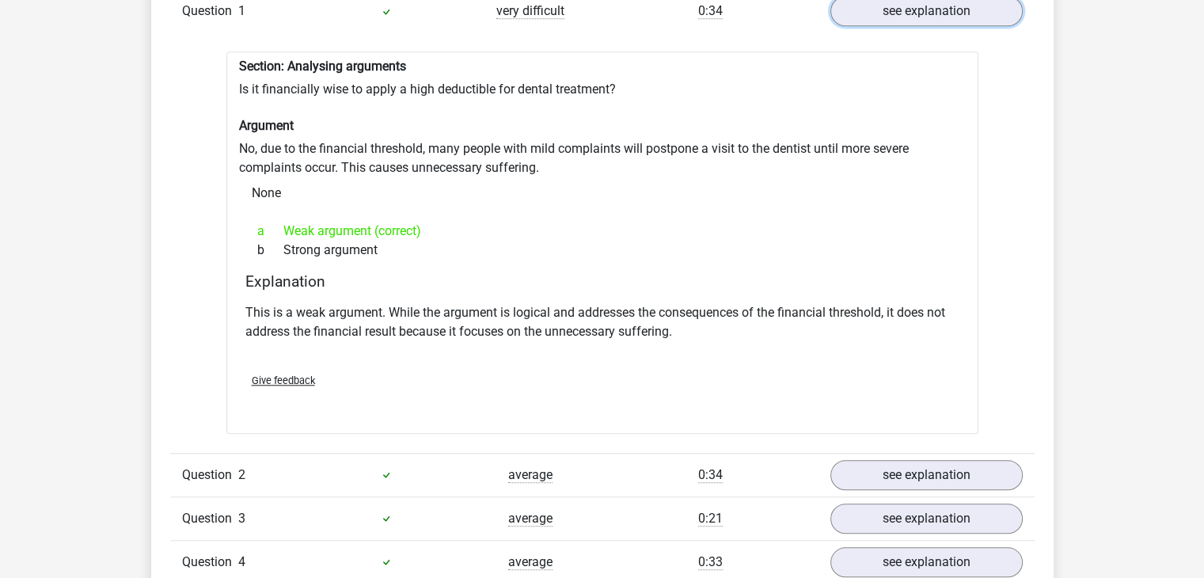
scroll to position [1355, 0]
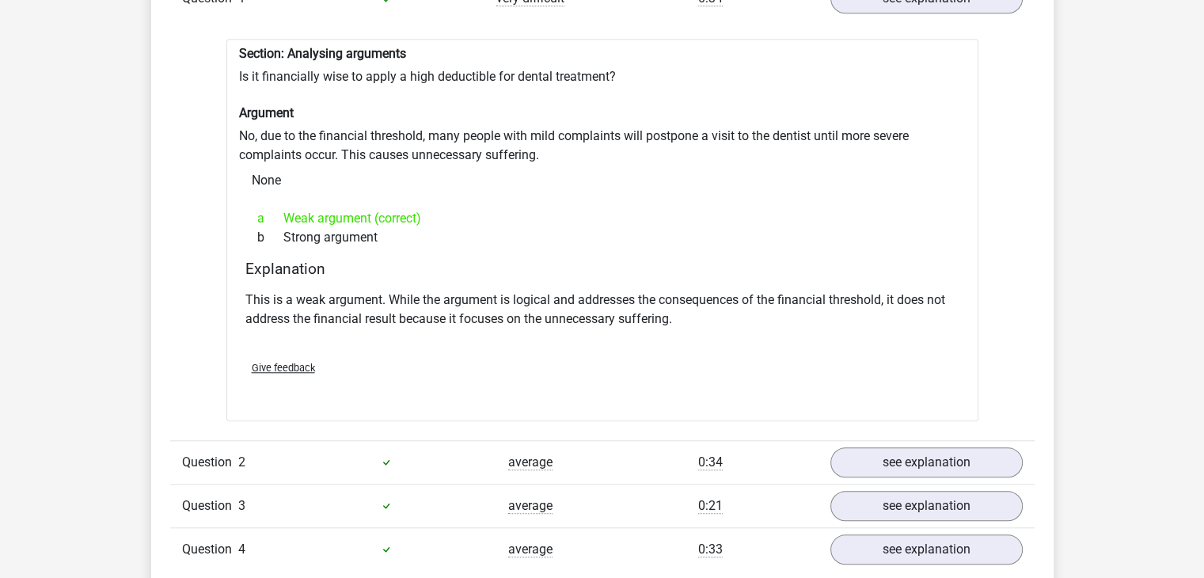
click at [717, 322] on p "This is a weak argument. While the argument is logical and addresses the conseq…" at bounding box center [602, 309] width 714 height 38
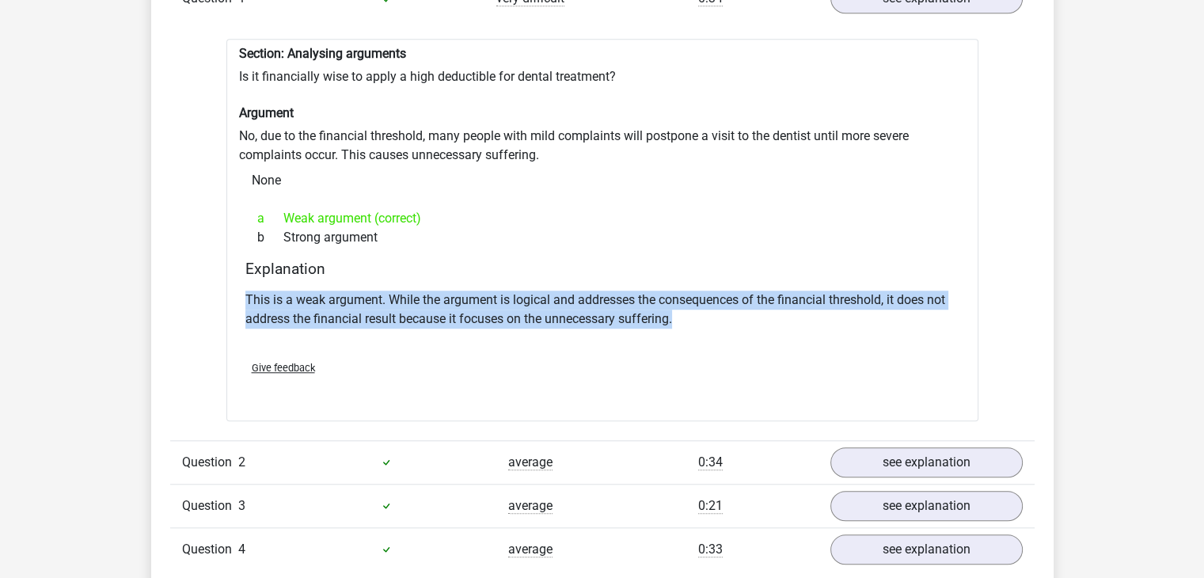
drag, startPoint x: 717, startPoint y: 322, endPoint x: 710, endPoint y: 257, distance: 65.3
click at [710, 257] on div "Section: Analysing arguments Is it financially wise to apply a high deductible …" at bounding box center [602, 230] width 752 height 382
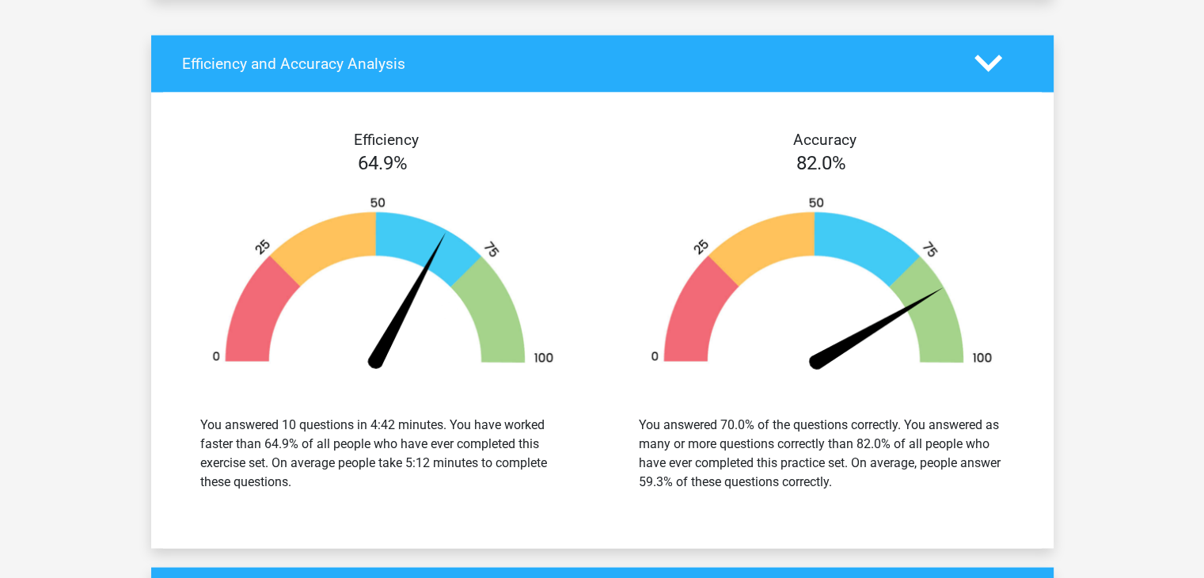
scroll to position [3150, 0]
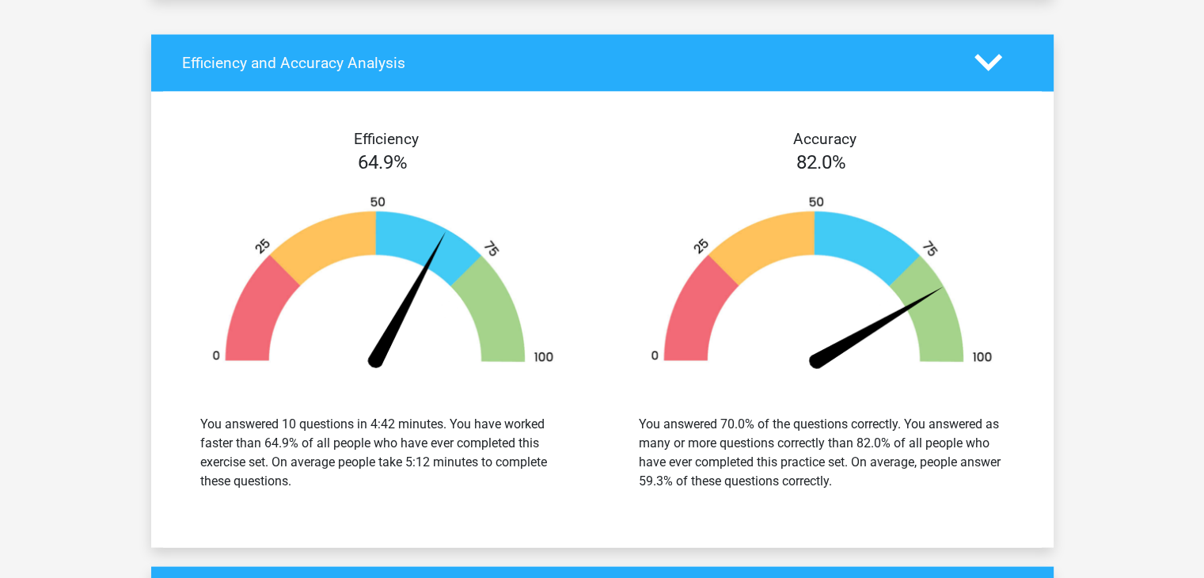
click at [469, 451] on div "You answered 10 questions in 4:42 minutes. You have worked faster than 64.9% of…" at bounding box center [383, 453] width 366 height 76
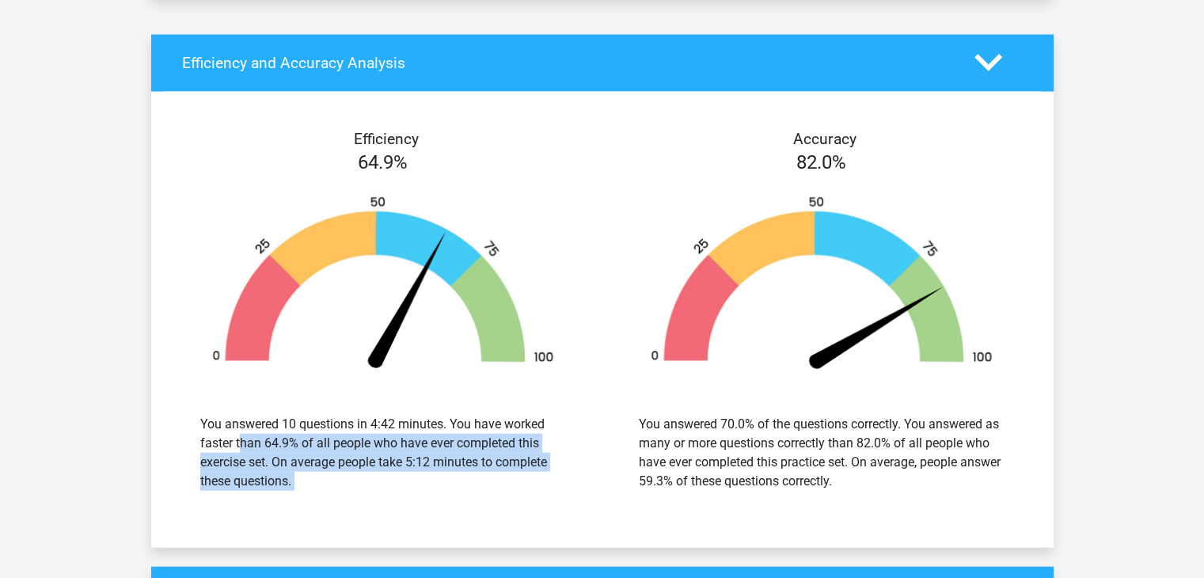
drag, startPoint x: 469, startPoint y: 451, endPoint x: 560, endPoint y: 374, distance: 119.1
click at [560, 396] on div "You answered 10 questions in 4:42 minutes. You have worked faster than 64.9% of…" at bounding box center [383, 453] width 415 height 114
drag, startPoint x: 560, startPoint y: 374, endPoint x: 544, endPoint y: 453, distance: 80.7
click at [544, 453] on div "You answered 10 questions in 4:42 minutes. You have worked faster than 64.9% of…" at bounding box center [383, 453] width 415 height 114
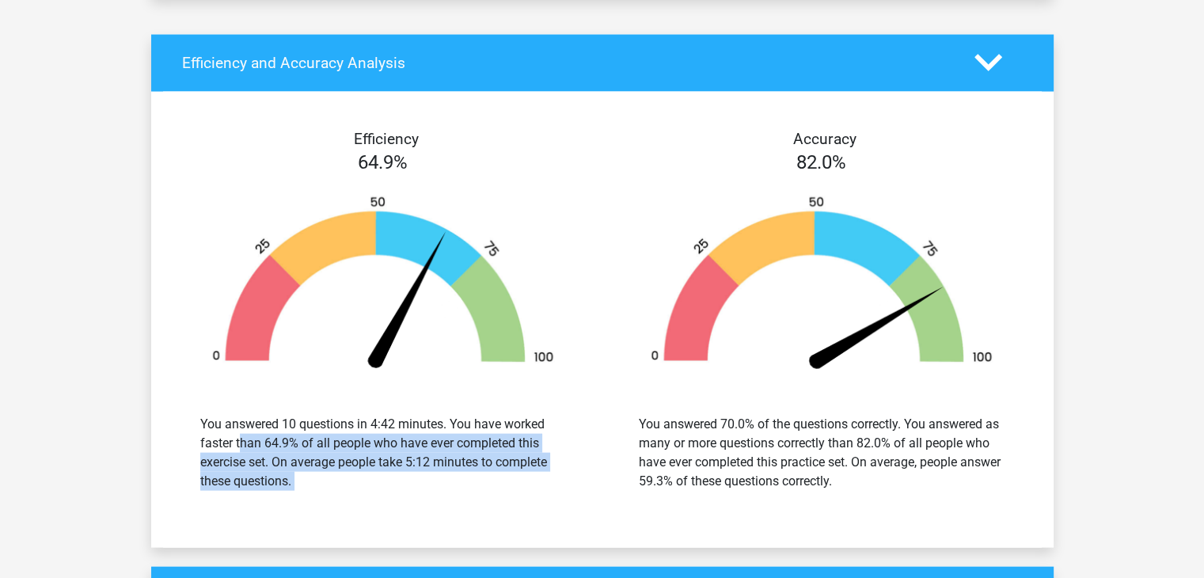
click at [544, 453] on div "You answered 10 questions in 4:42 minutes. You have worked faster than 64.9% of…" at bounding box center [383, 453] width 366 height 76
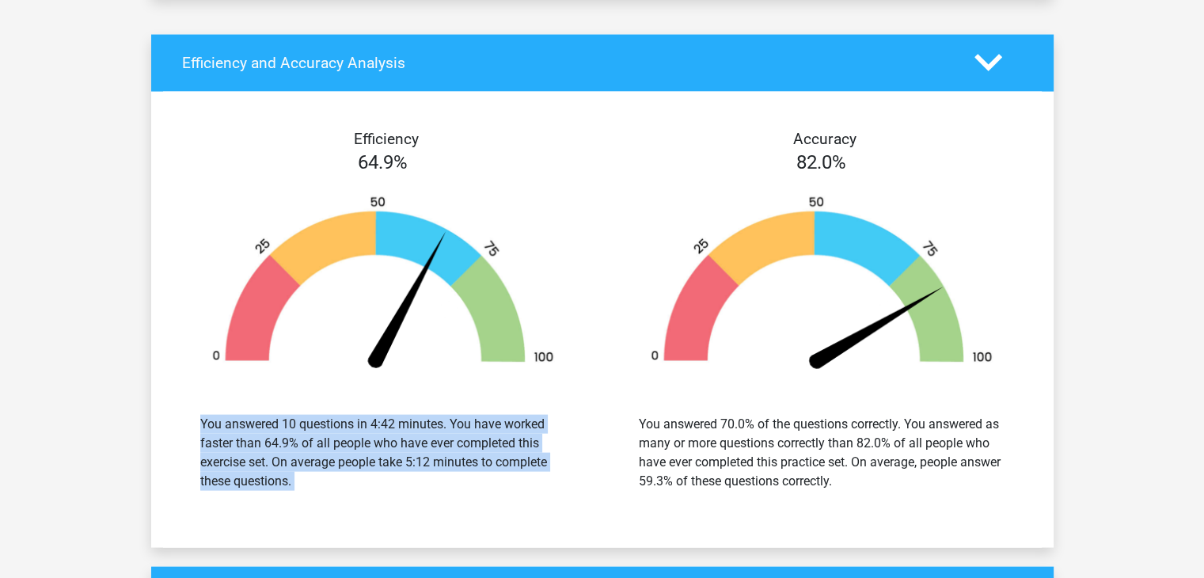
drag, startPoint x: 544, startPoint y: 453, endPoint x: 577, endPoint y: 346, distance: 112.4
click at [577, 346] on div "Efficiency 64.9% You answered 10 questions in 4:42 minutes. You have worked fas…" at bounding box center [383, 320] width 438 height 380
click at [577, 346] on img at bounding box center [383, 285] width 391 height 181
drag, startPoint x: 577, startPoint y: 346, endPoint x: 573, endPoint y: 468, distance: 121.9
click at [573, 468] on div "Efficiency 64.9% You answered 10 questions in 4:42 minutes. You have worked fas…" at bounding box center [383, 320] width 438 height 380
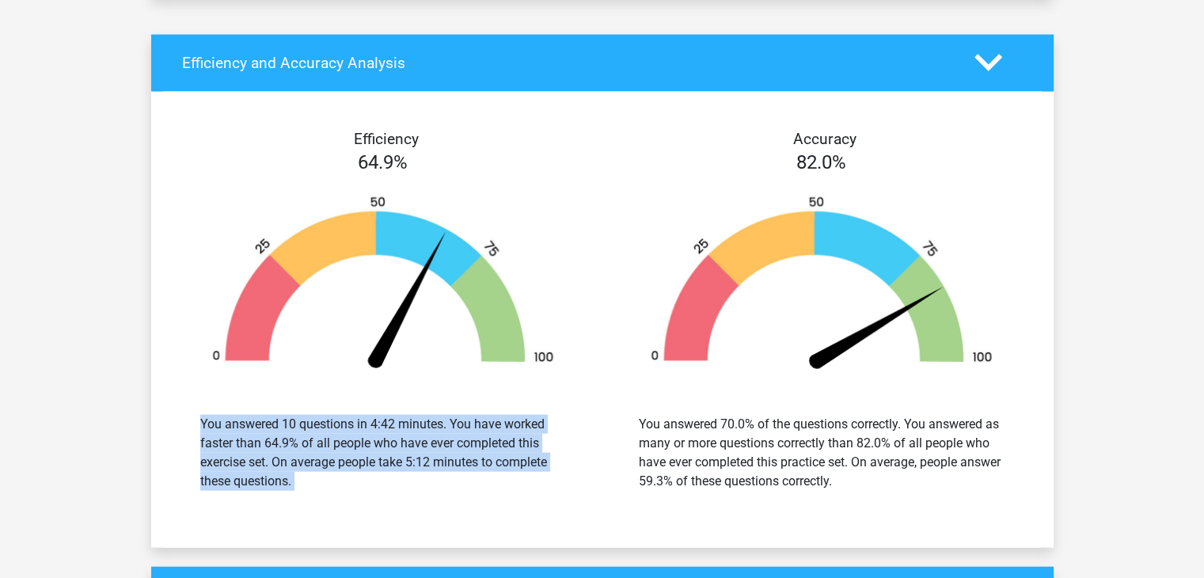
click at [573, 468] on div "You answered 10 questions in 4:42 minutes. You have worked faster than 64.9% of…" at bounding box center [383, 453] width 415 height 114
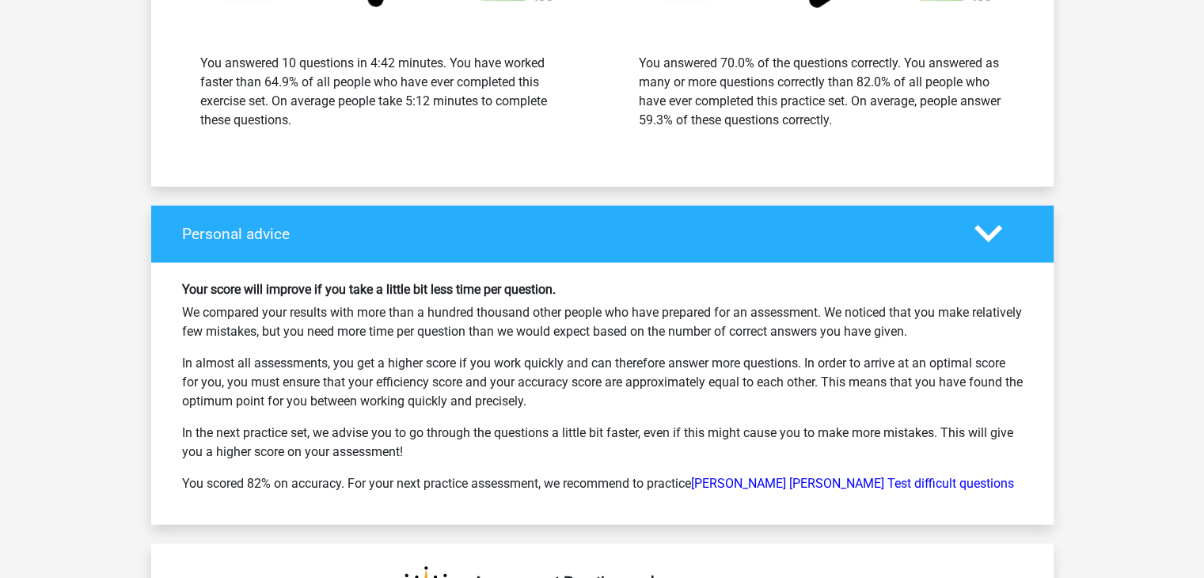
scroll to position [3500, 0]
